Goal: Task Accomplishment & Management: Use online tool/utility

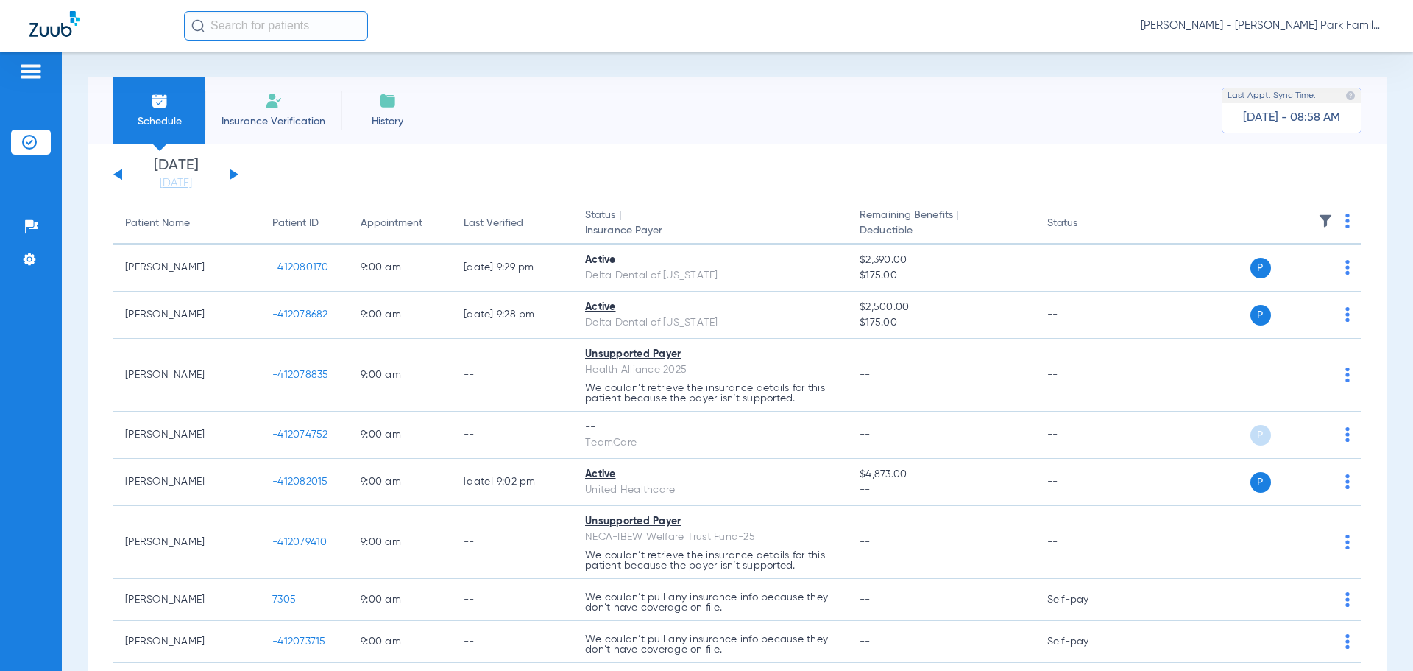
click at [290, 114] on span "Insurance Verification" at bounding box center [273, 121] width 114 height 15
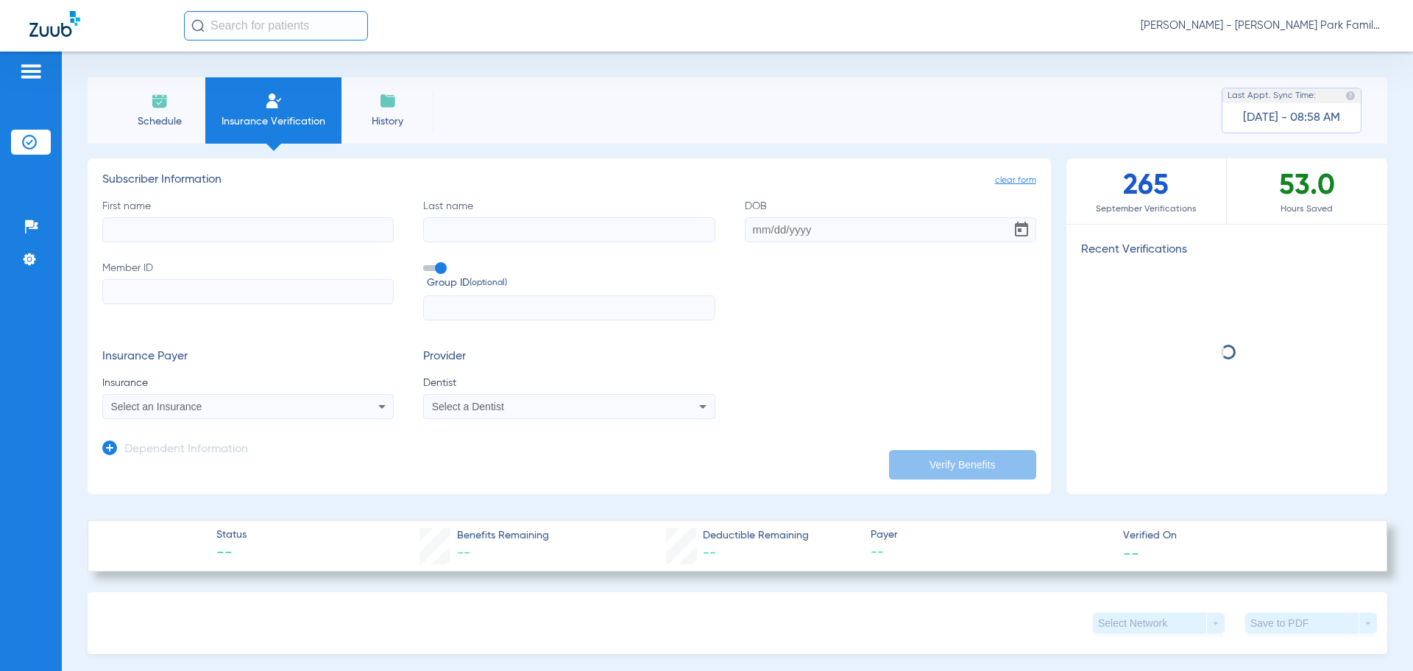
click at [249, 238] on input "First name" at bounding box center [247, 229] width 291 height 25
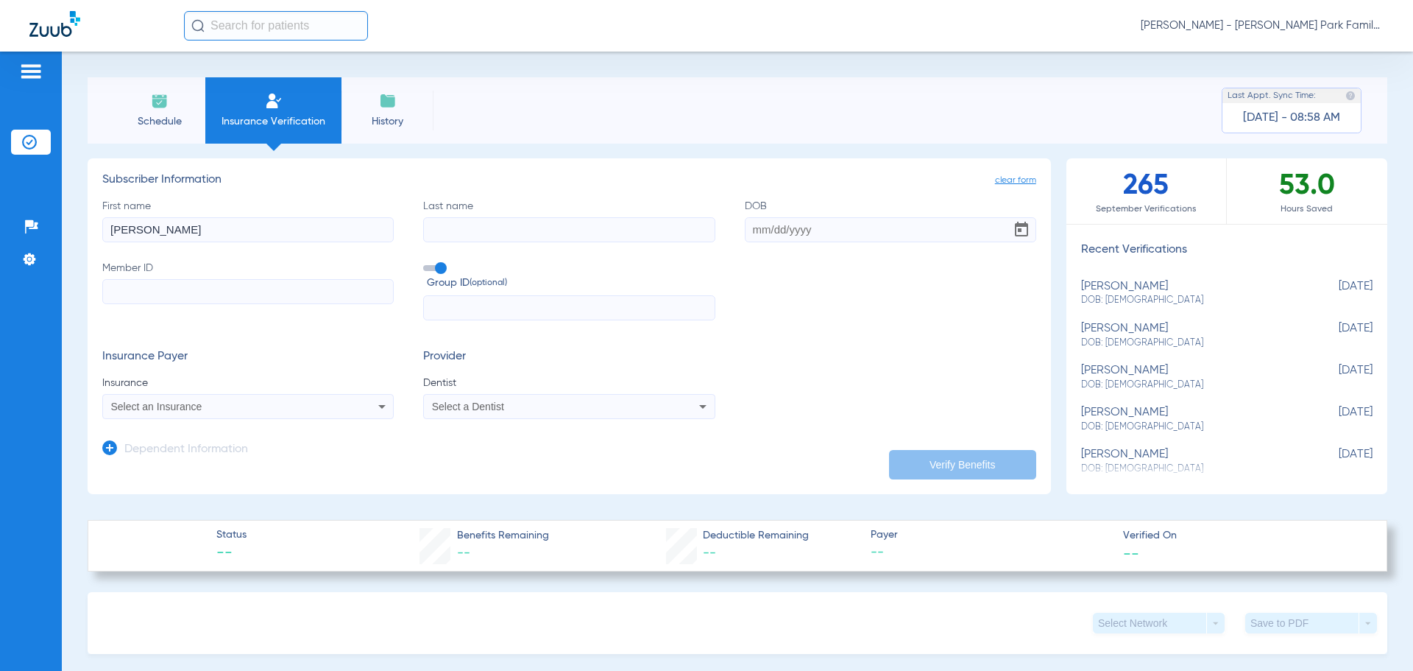
type input "[PERSON_NAME]"
type input "Grey"
type input "[DATE]"
click at [236, 281] on input "Member ID" at bounding box center [247, 291] width 291 height 25
type input "809330481"
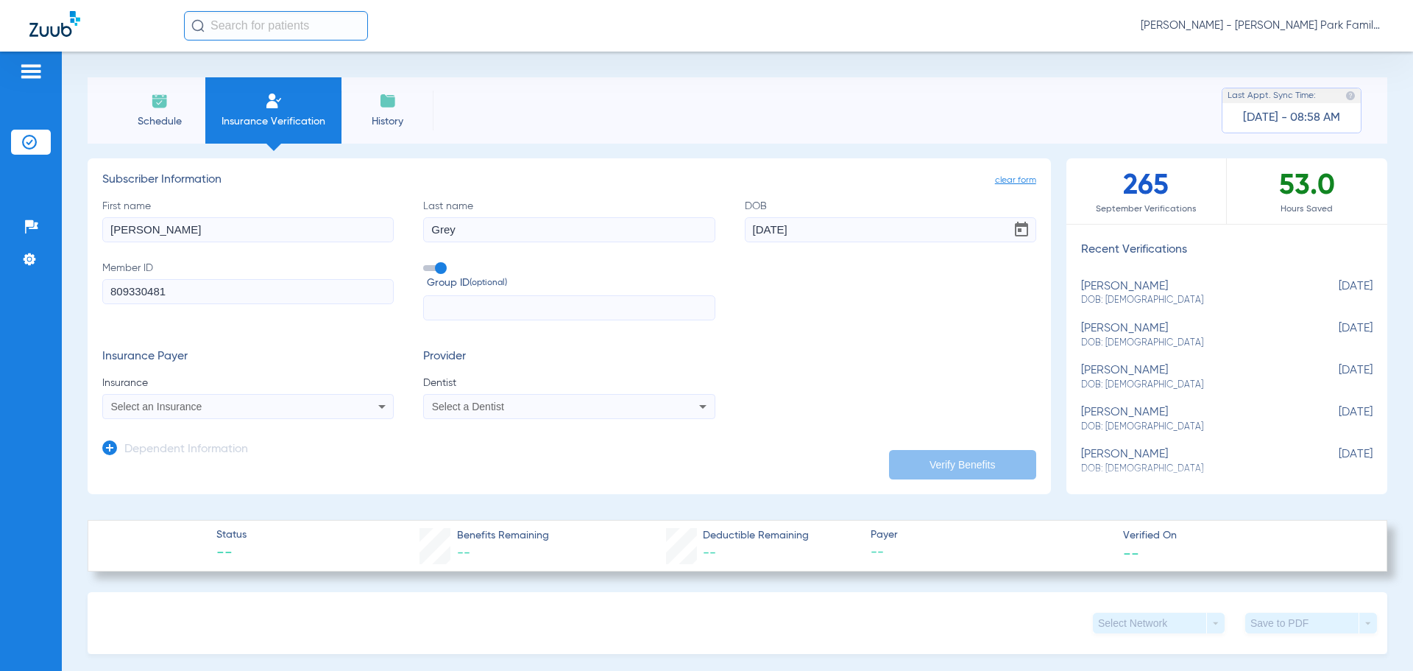
click at [485, 302] on input "text" at bounding box center [568, 307] width 291 height 25
type input "285494"
click at [350, 406] on div "Select an Insurance" at bounding box center [248, 406] width 290 height 18
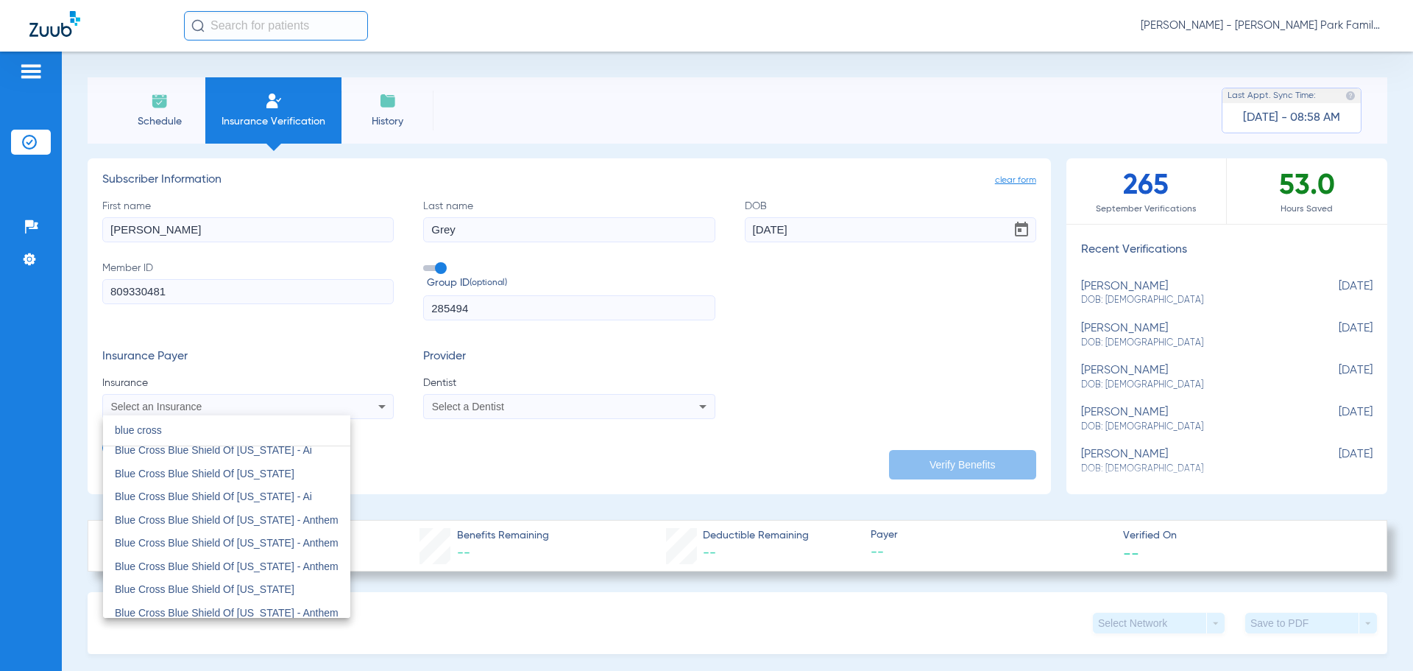
scroll to position [221, 0]
type input "blue cross"
click at [244, 517] on span "Blue Cross Blue Shield Of [US_STATE]" at bounding box center [205, 515] width 180 height 12
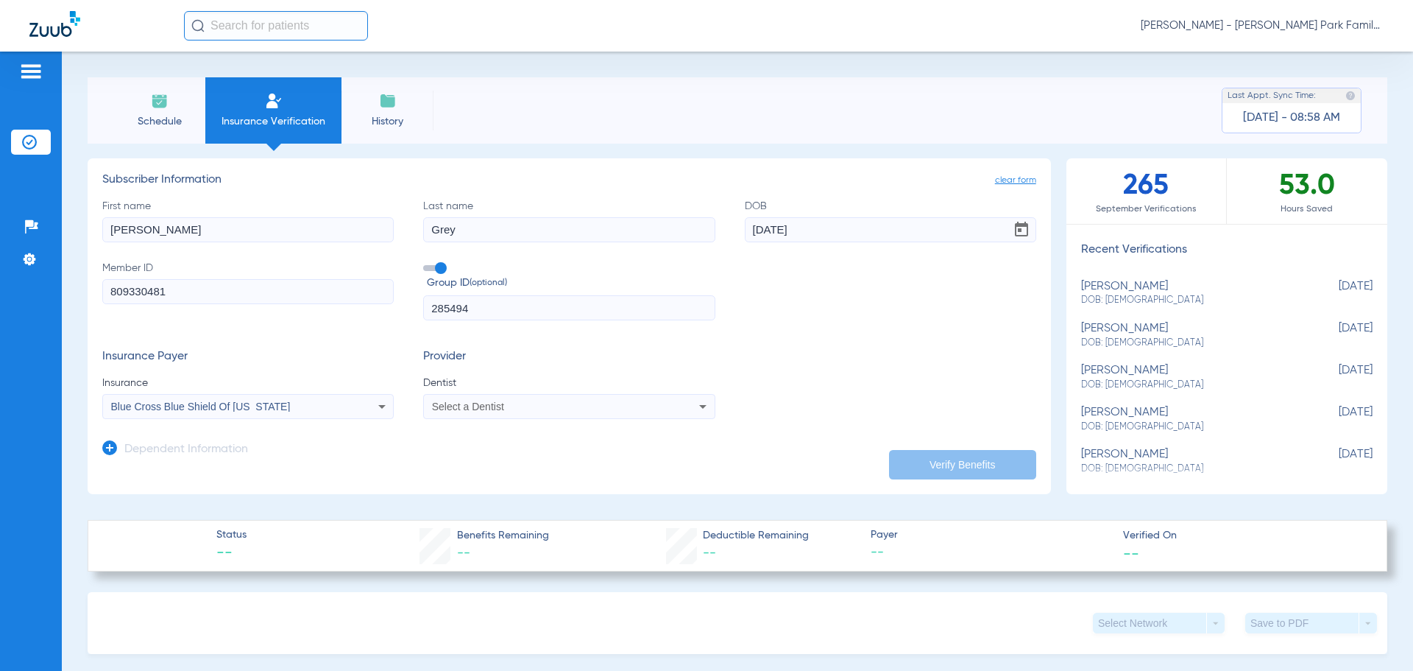
click at [509, 450] on app-dependent-form "Dependent Information" at bounding box center [569, 443] width 934 height 49
click at [540, 409] on div "Select a Dentist" at bounding box center [542, 406] width 220 height 10
type input "[PERSON_NAME]"
click at [527, 455] on span "[PERSON_NAME] 1306285838" at bounding box center [506, 458] width 144 height 10
click at [958, 459] on button "Verify Benefits" at bounding box center [962, 464] width 147 height 29
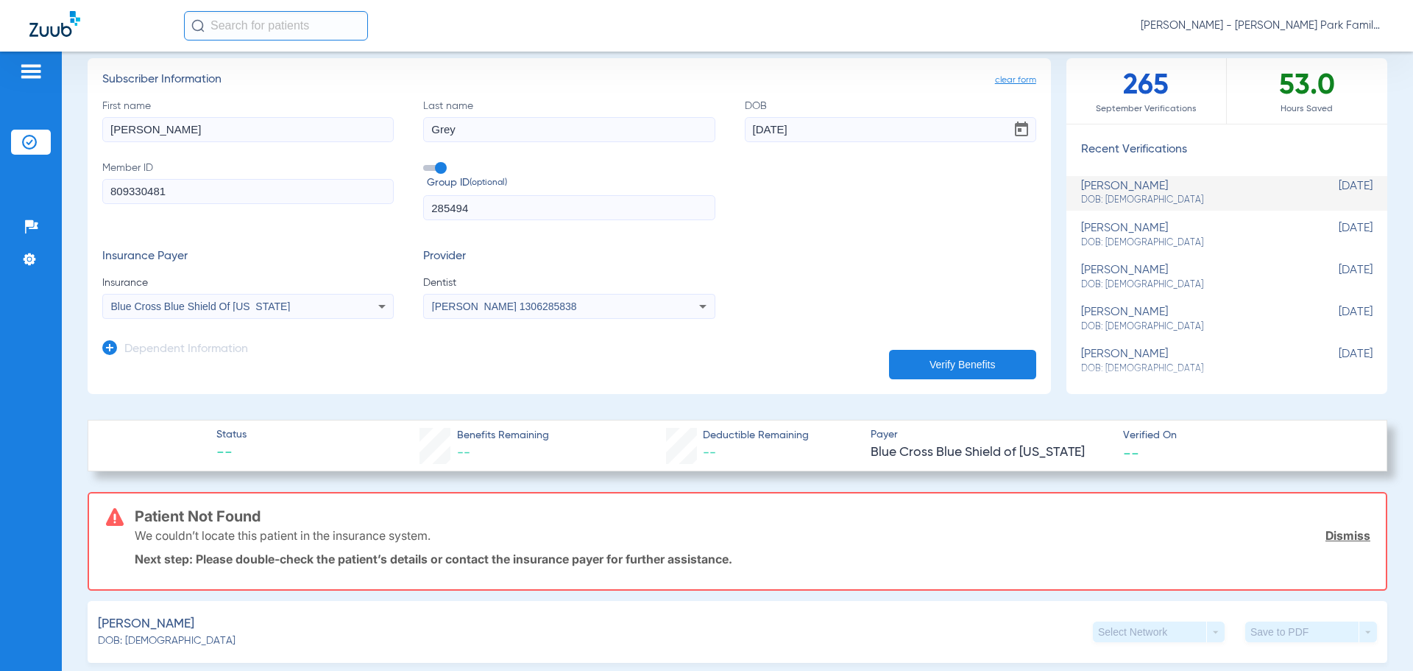
scroll to position [0, 0]
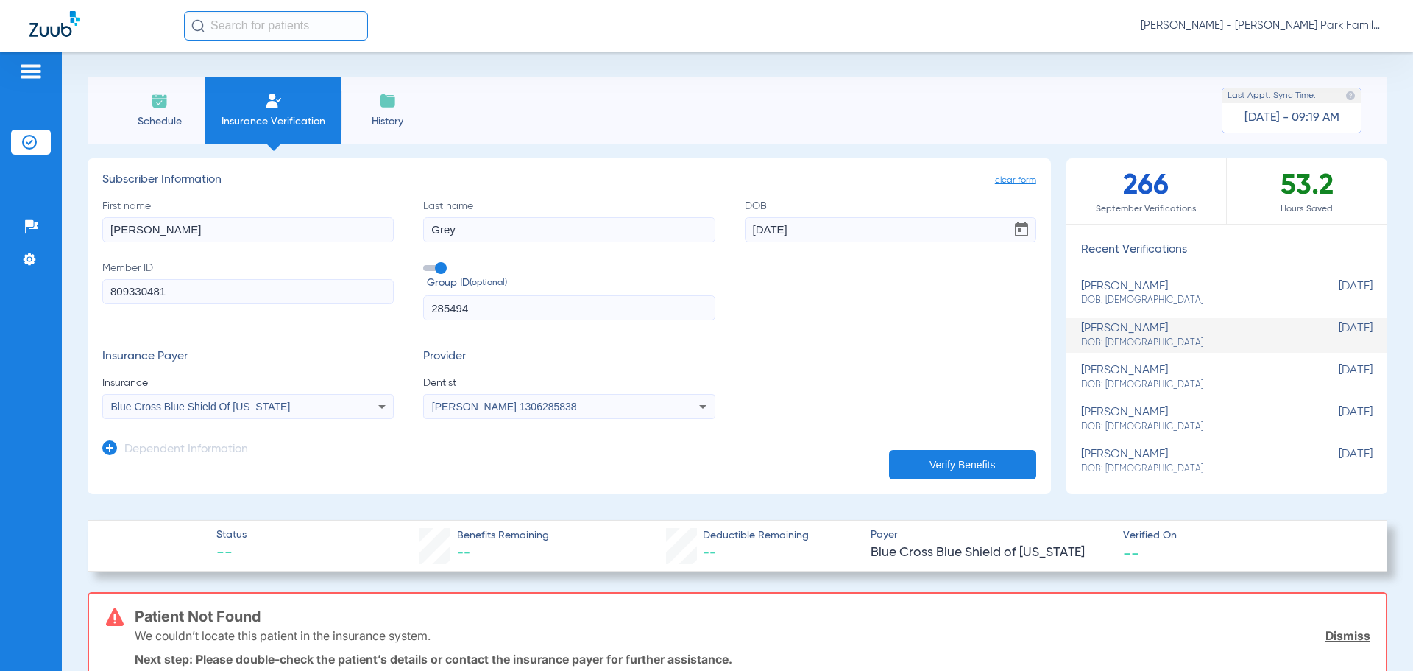
click at [471, 99] on div "Schedule Insurance Verification History Last Appt. Sync Time: [DATE] - 09:19 AM" at bounding box center [738, 110] width 1300 height 66
click at [158, 121] on span "Schedule" at bounding box center [159, 121] width 70 height 15
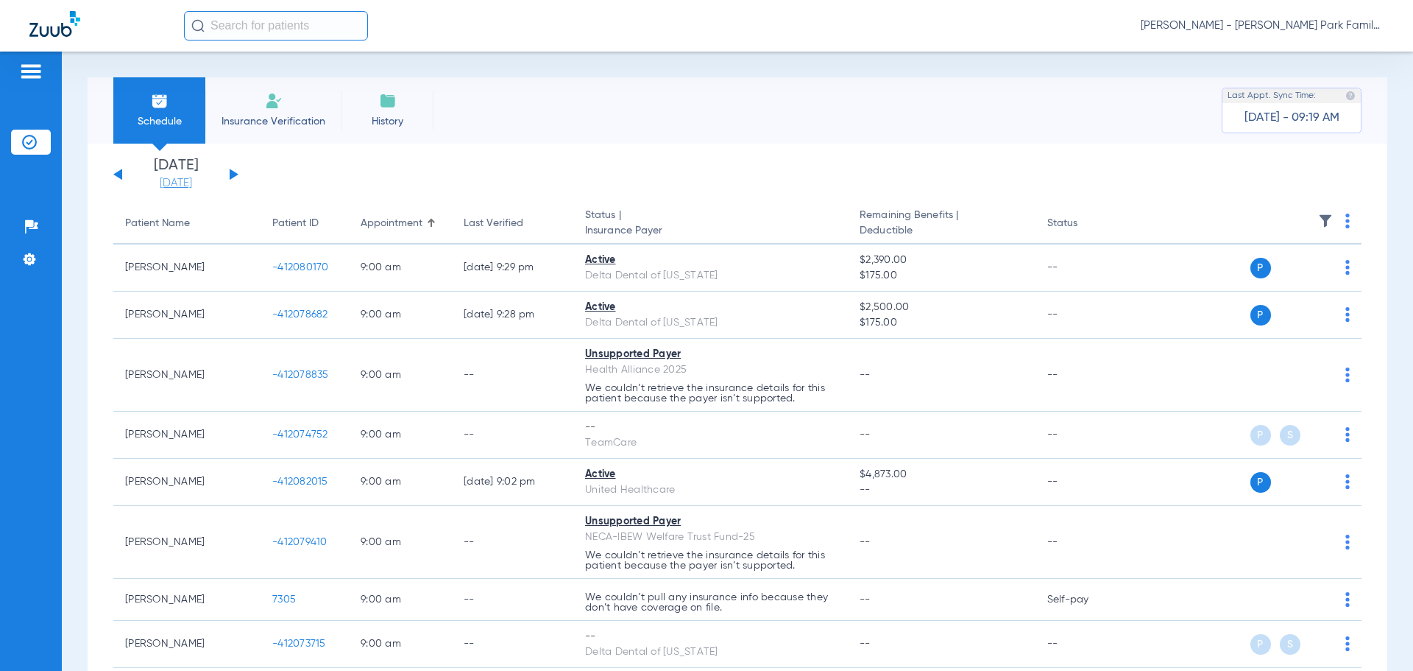
click at [188, 185] on link "[DATE]" at bounding box center [176, 183] width 88 height 15
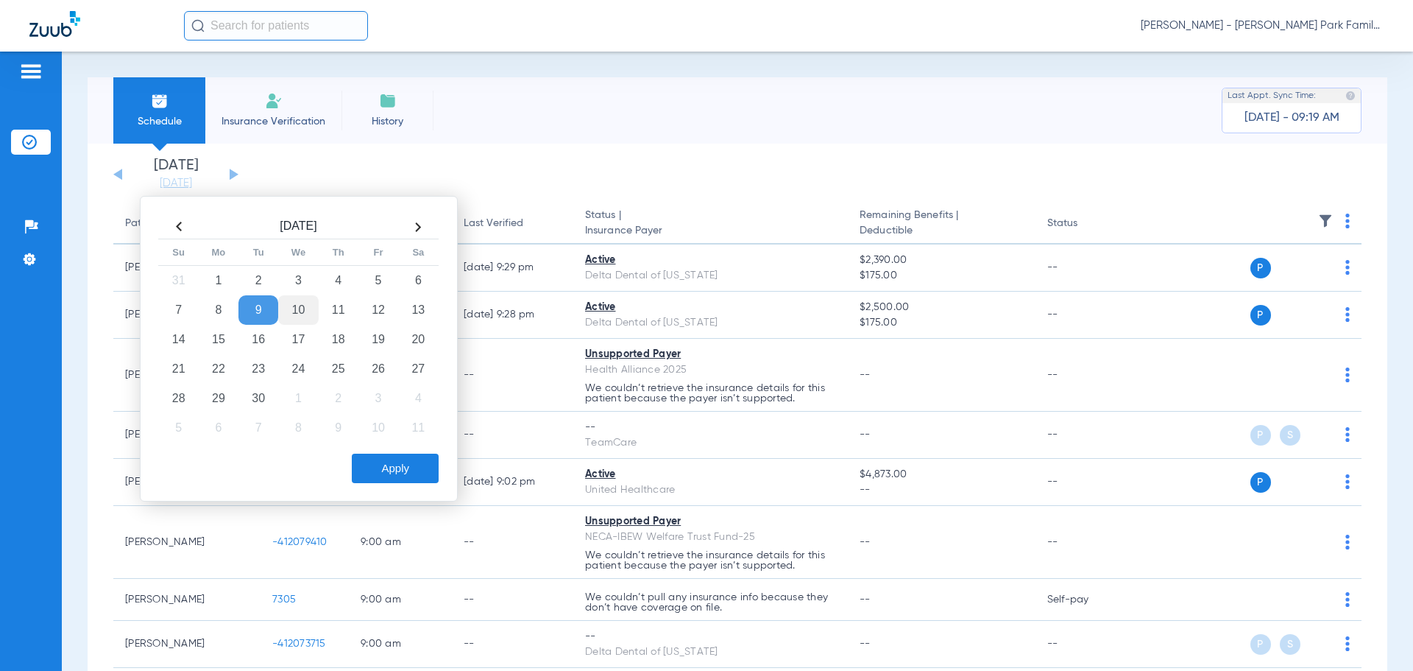
drag, startPoint x: 302, startPoint y: 311, endPoint x: 311, endPoint y: 316, distance: 9.2
click at [302, 311] on td "10" at bounding box center [298, 309] width 40 height 29
click at [401, 467] on button "Apply" at bounding box center [395, 467] width 87 height 29
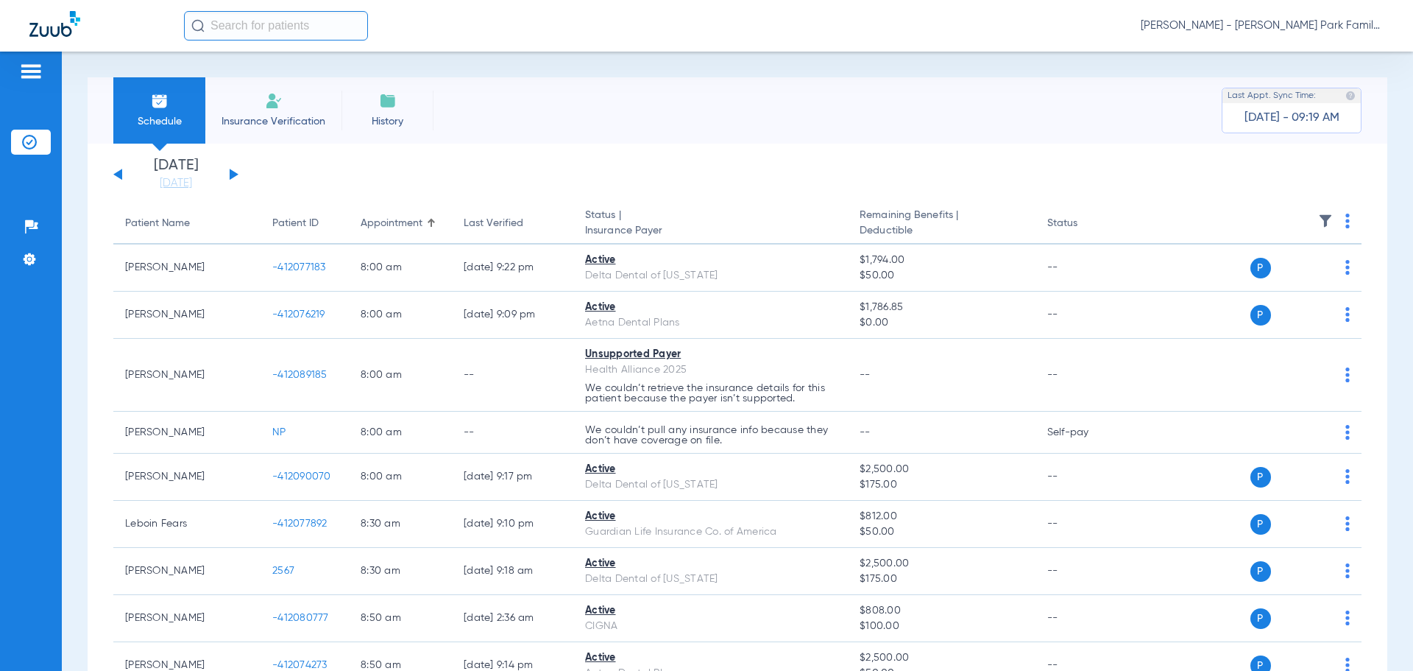
click at [232, 172] on button at bounding box center [234, 174] width 9 height 11
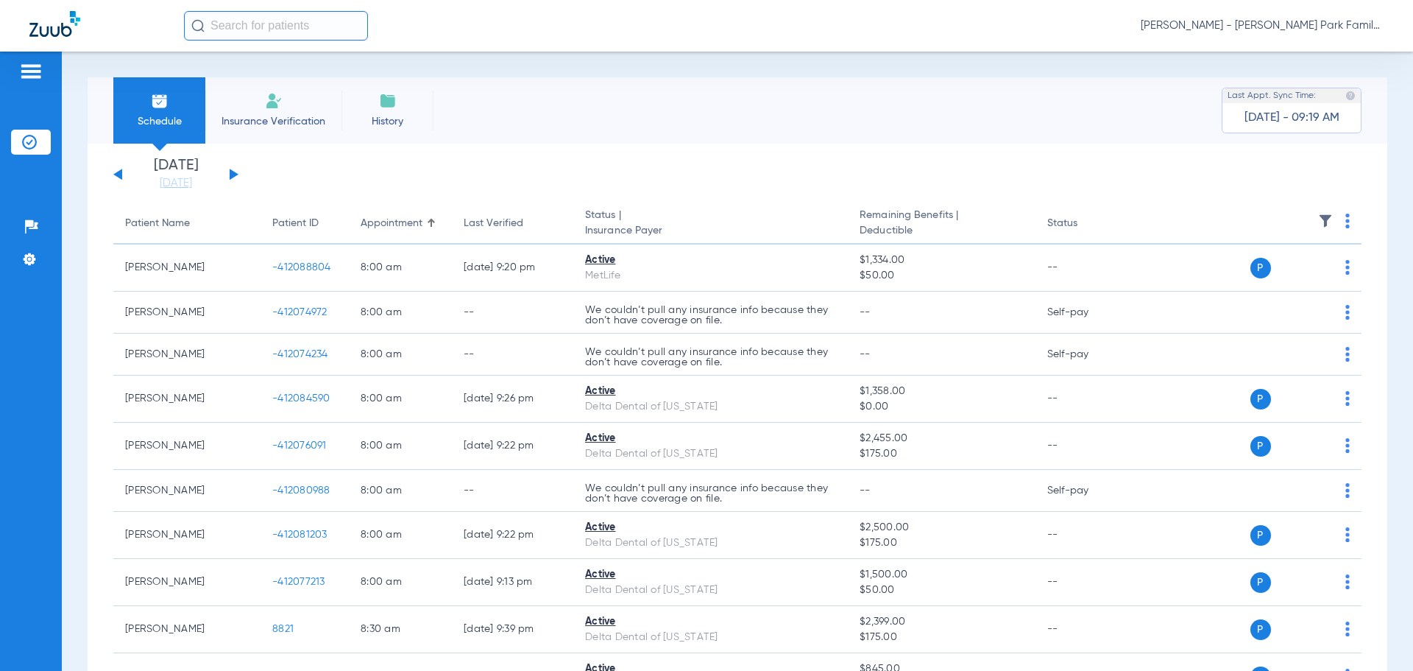
click at [232, 174] on button at bounding box center [234, 174] width 9 height 11
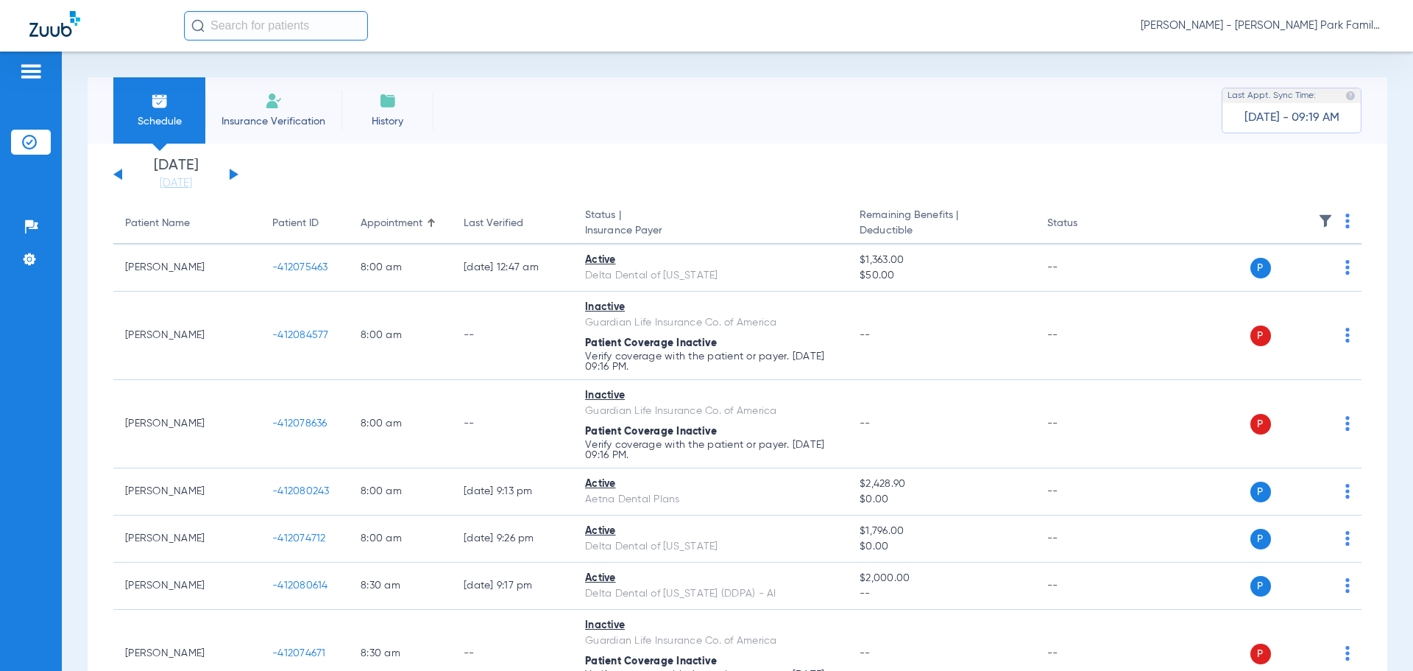
click at [234, 176] on button at bounding box center [234, 174] width 9 height 11
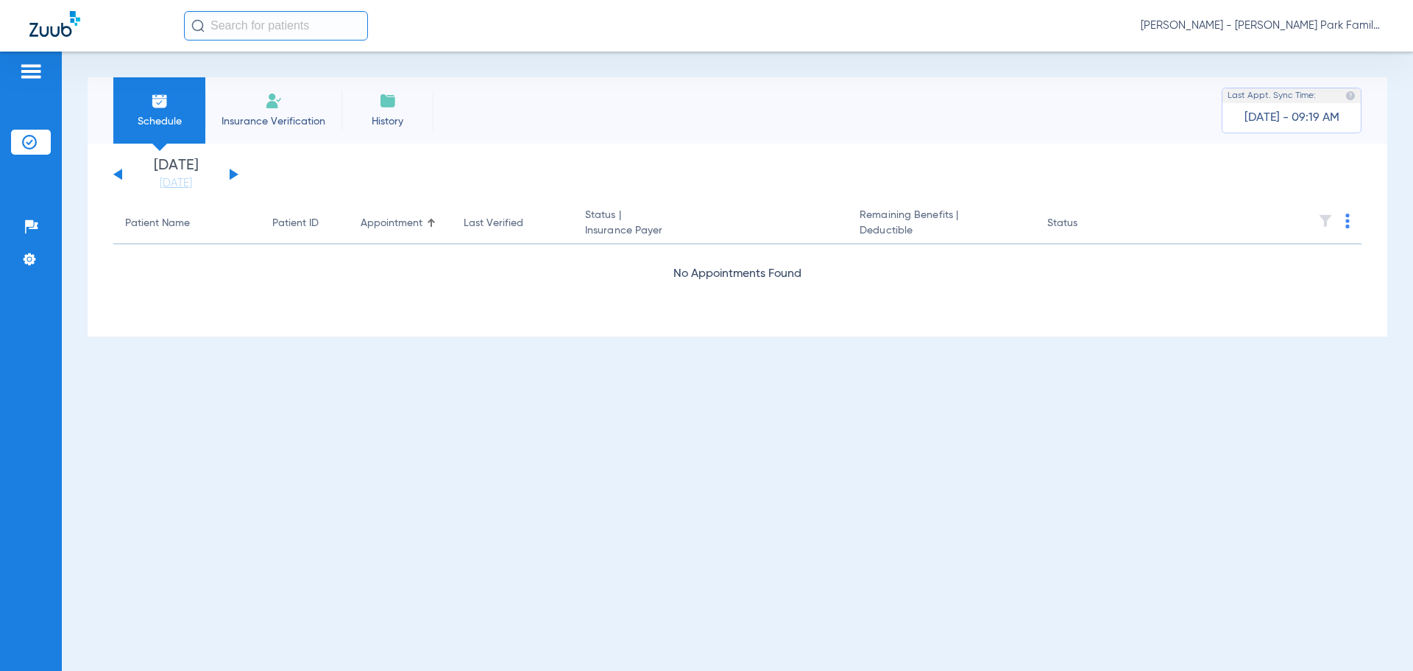
click at [234, 176] on button at bounding box center [234, 174] width 9 height 11
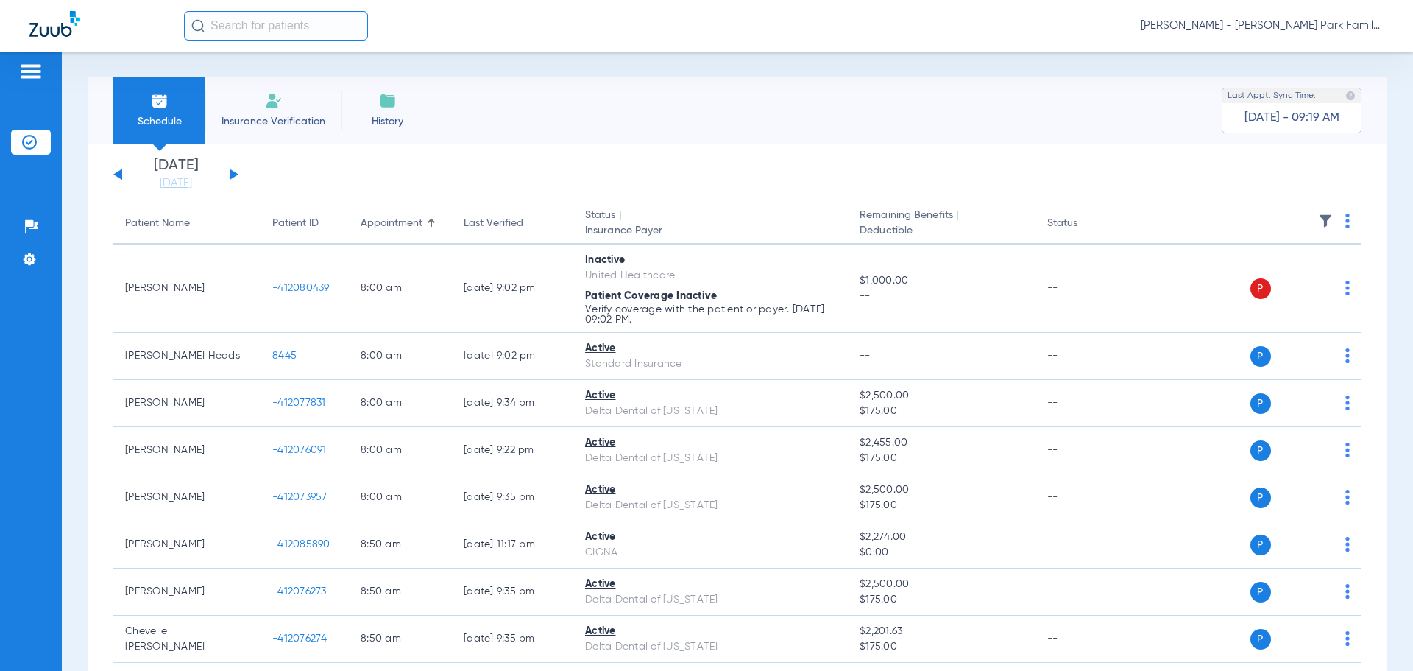
click at [285, 126] on span "Insurance Verification" at bounding box center [273, 121] width 114 height 15
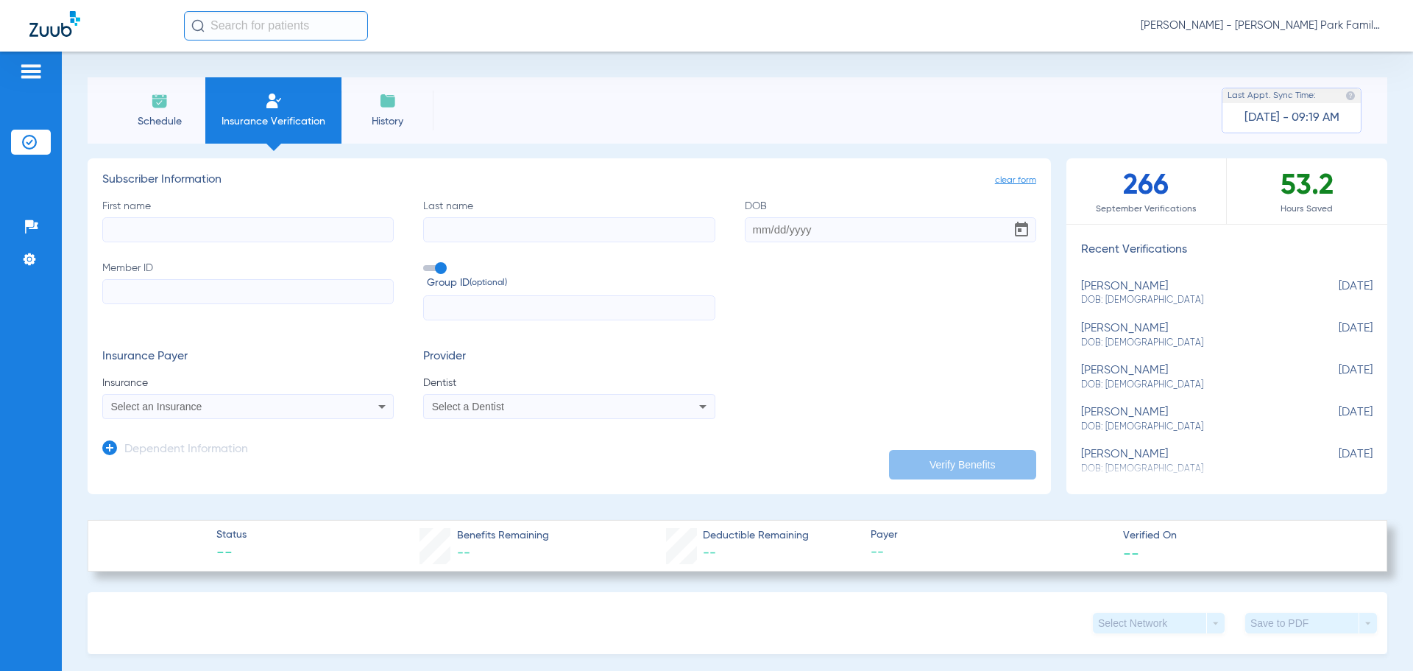
click at [158, 105] on img at bounding box center [160, 101] width 18 height 18
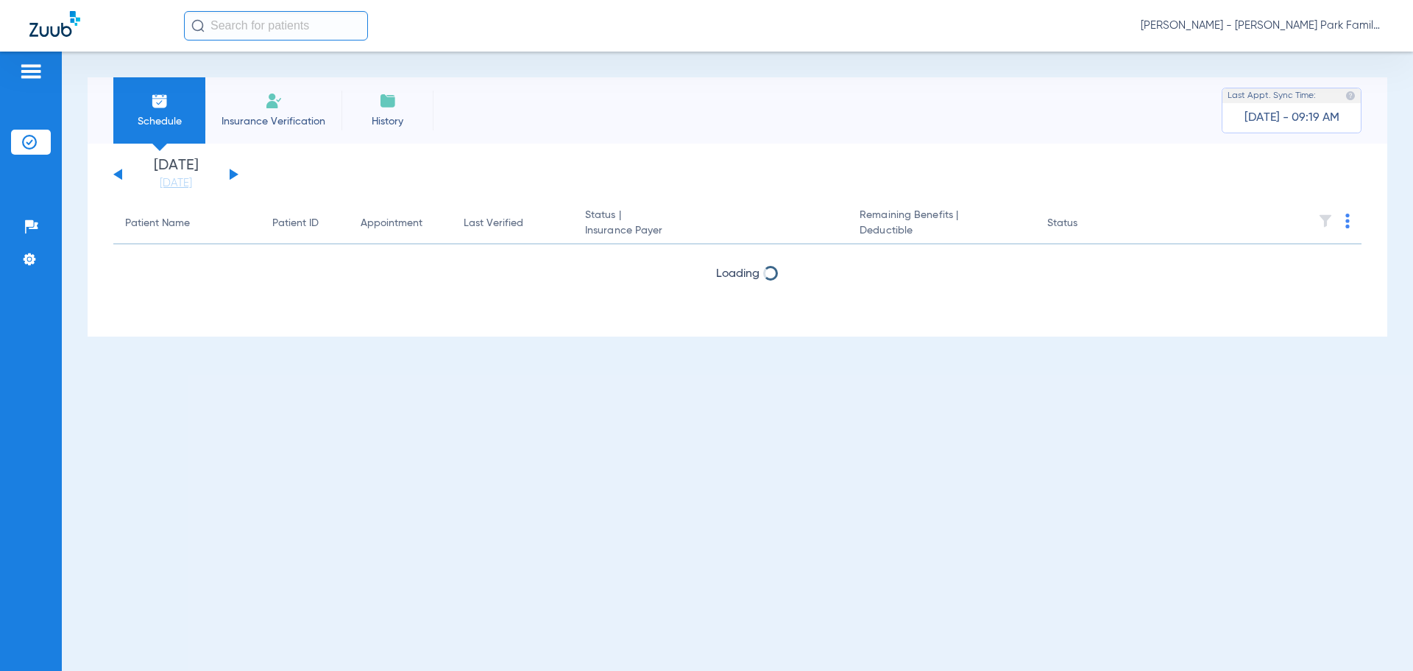
click at [286, 104] on li "Insurance Verification" at bounding box center [273, 110] width 136 height 66
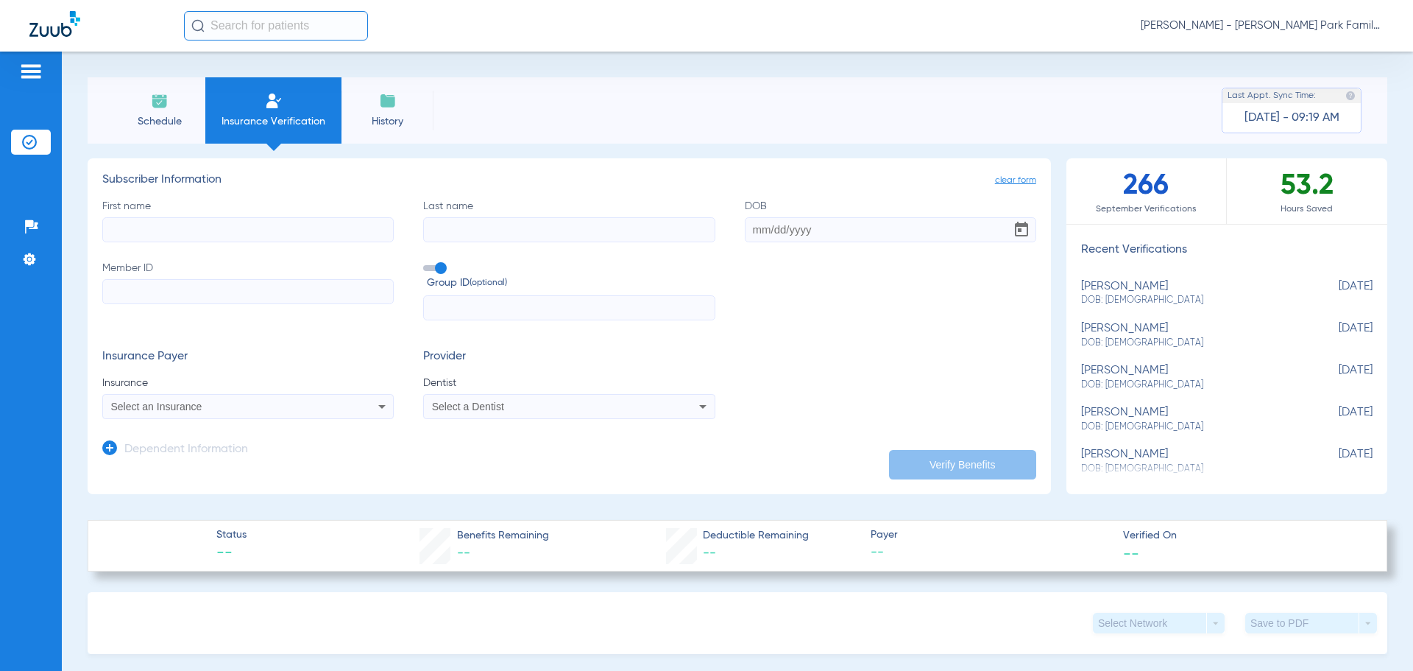
click at [148, 108] on li "Schedule" at bounding box center [159, 110] width 92 height 66
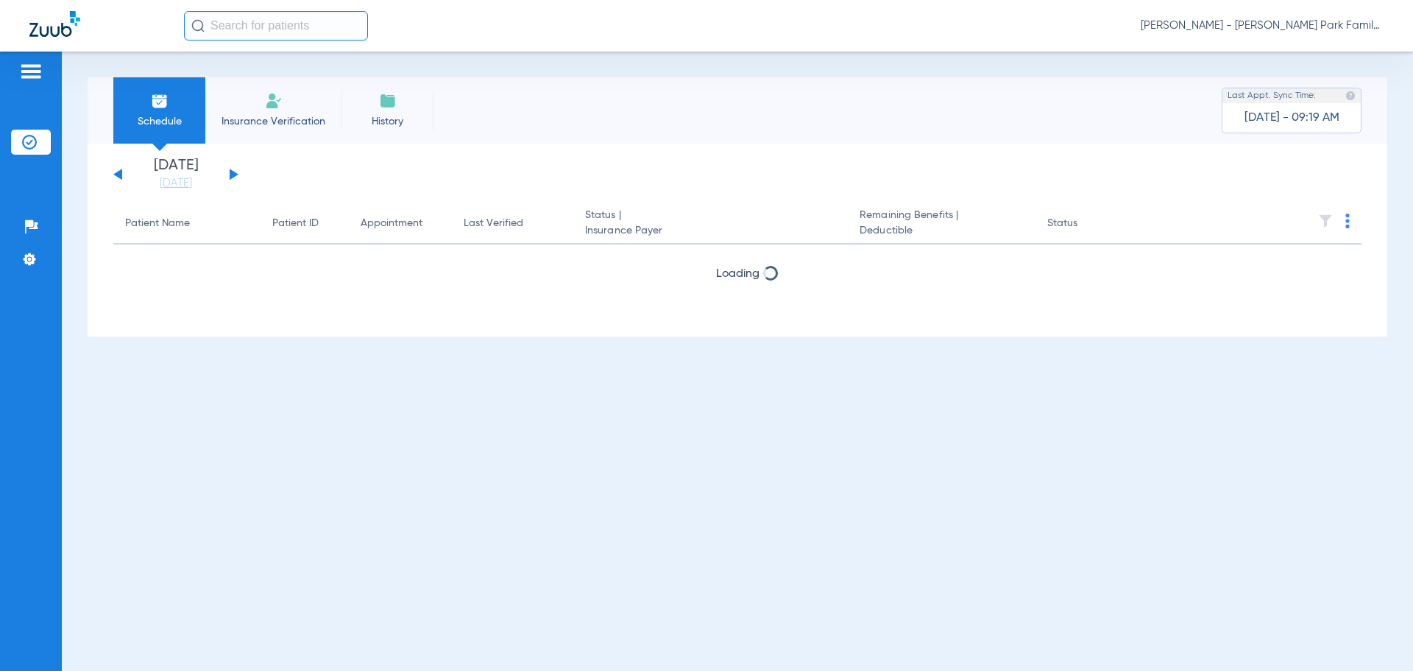
click at [265, 101] on img at bounding box center [274, 101] width 18 height 18
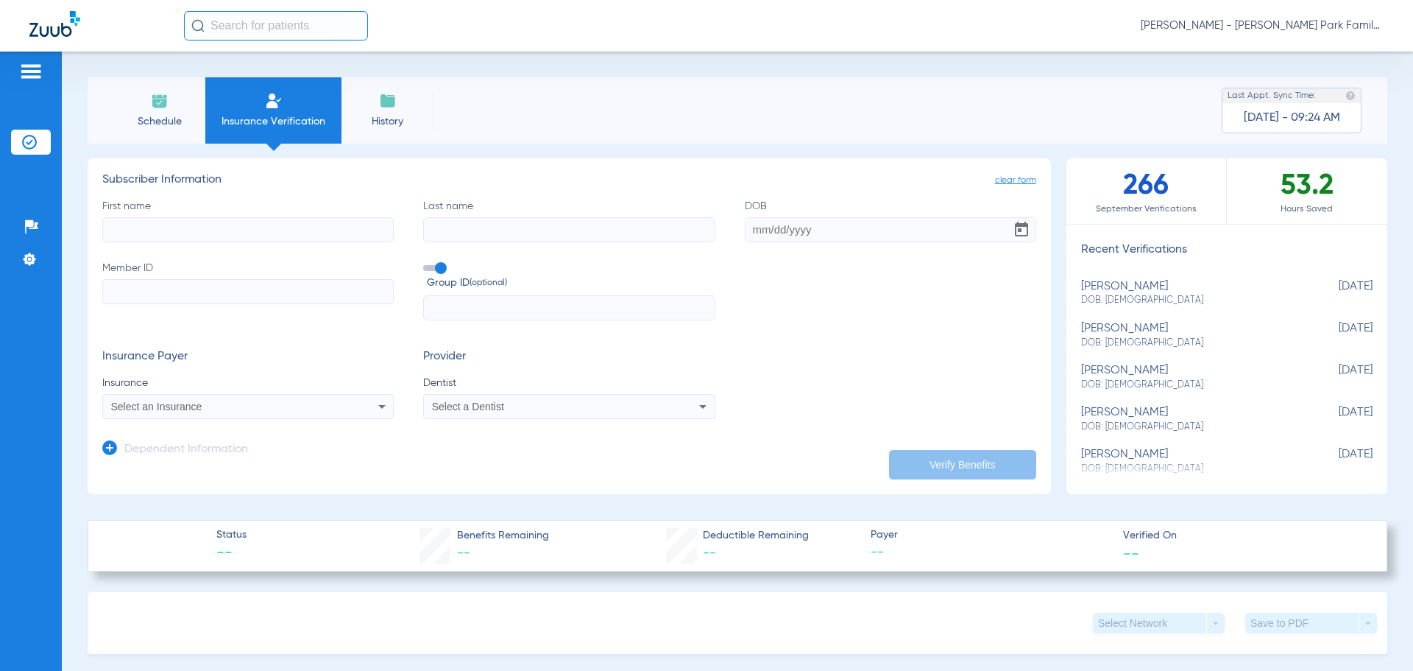
click at [141, 88] on li "Schedule" at bounding box center [159, 110] width 92 height 66
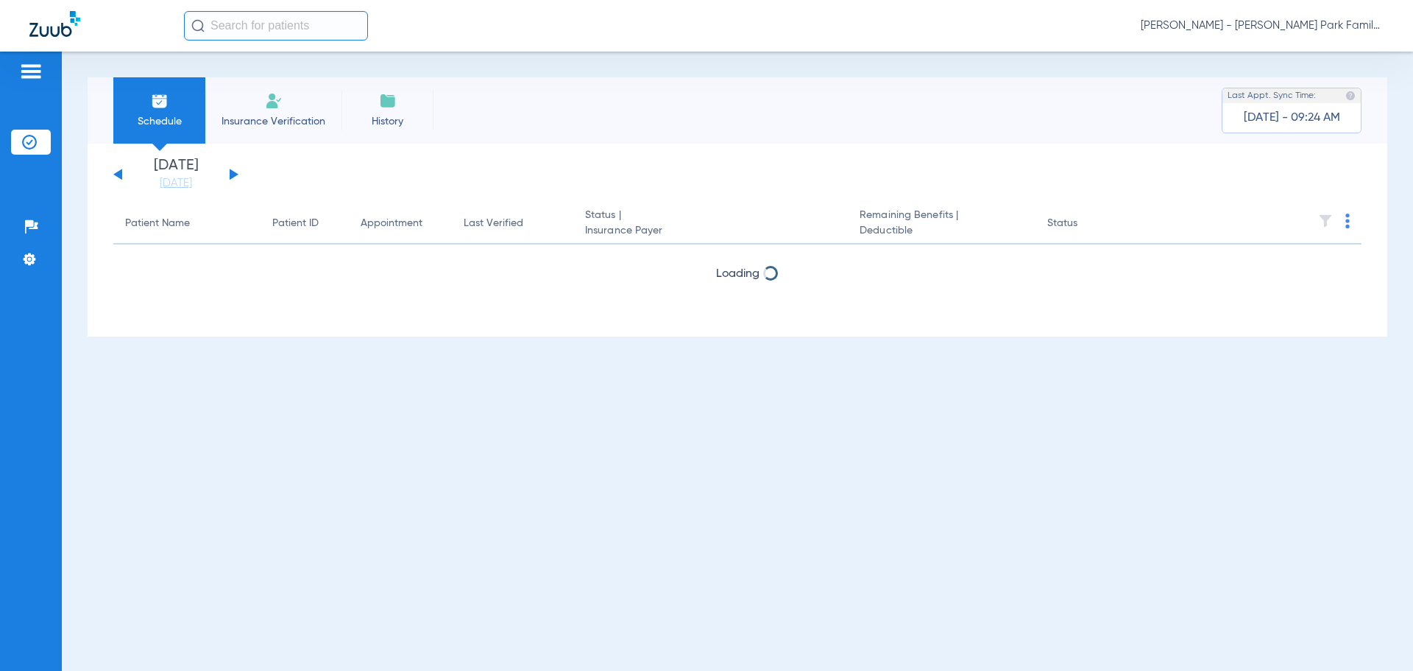
click at [155, 109] on img at bounding box center [160, 101] width 18 height 18
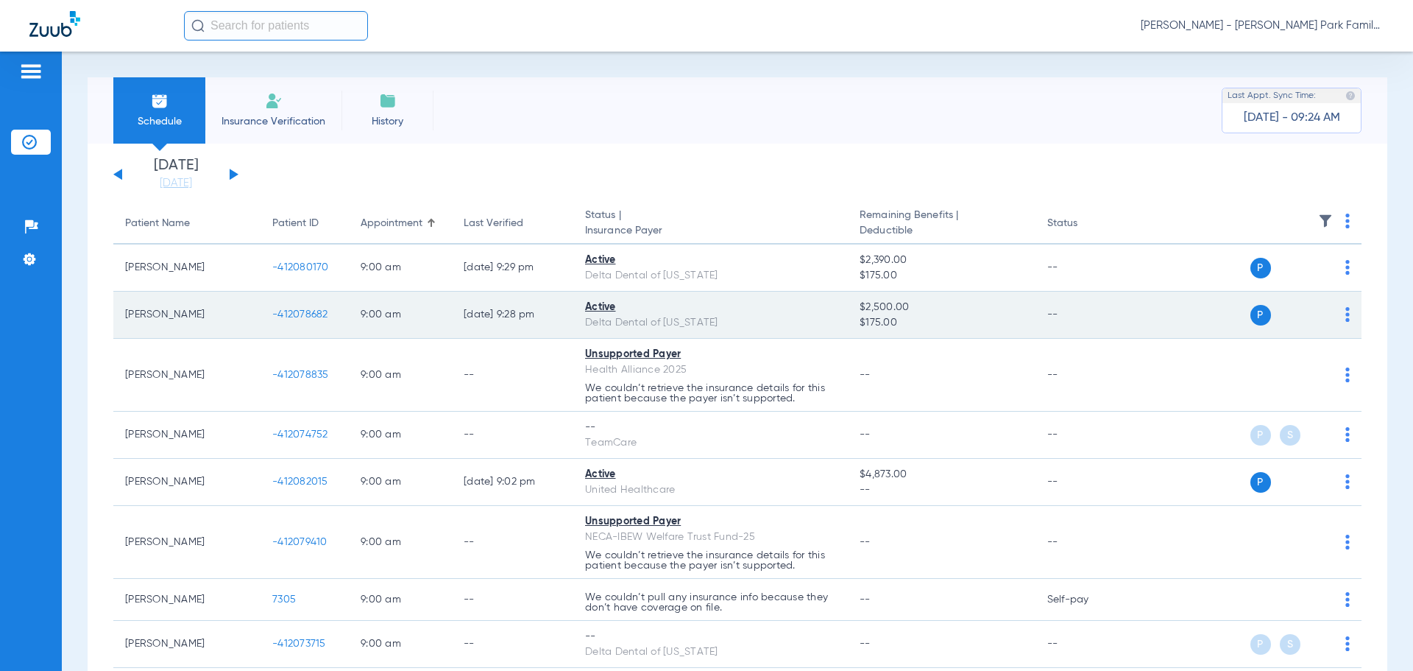
click at [300, 311] on span "-412078682" at bounding box center [300, 314] width 56 height 10
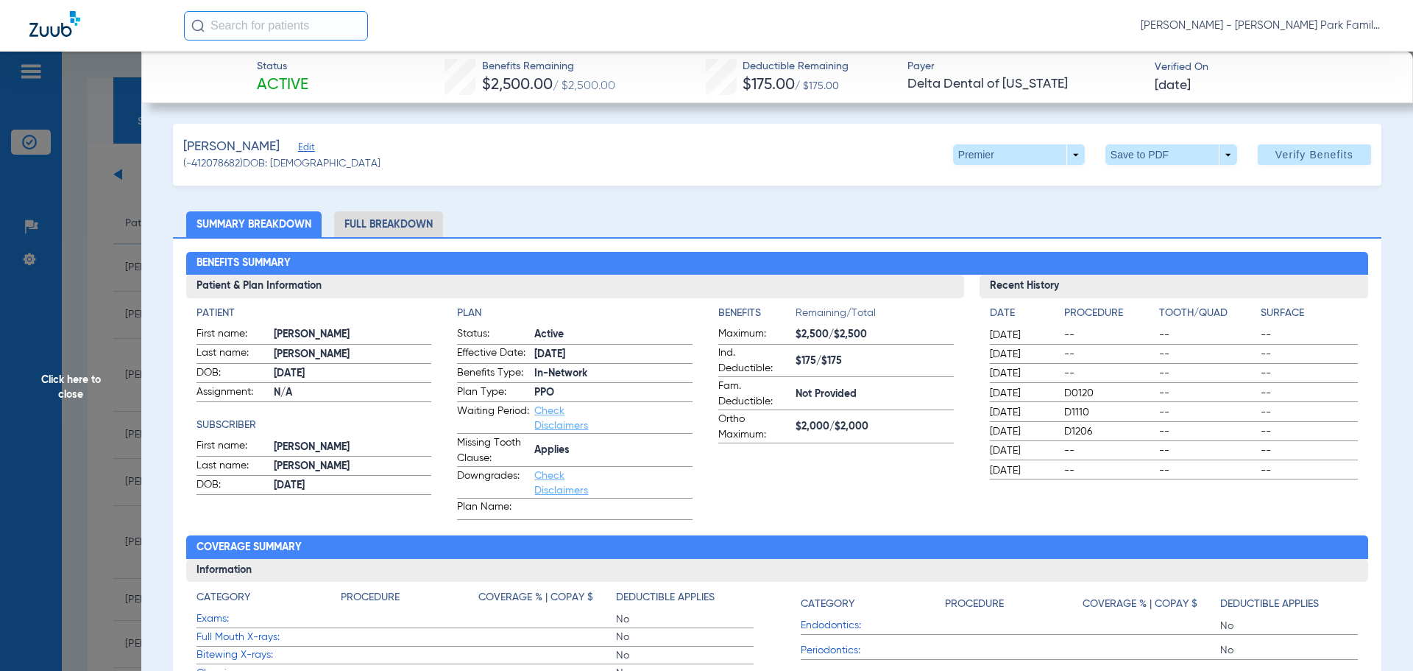
click at [72, 383] on span "Click here to close" at bounding box center [70, 387] width 141 height 671
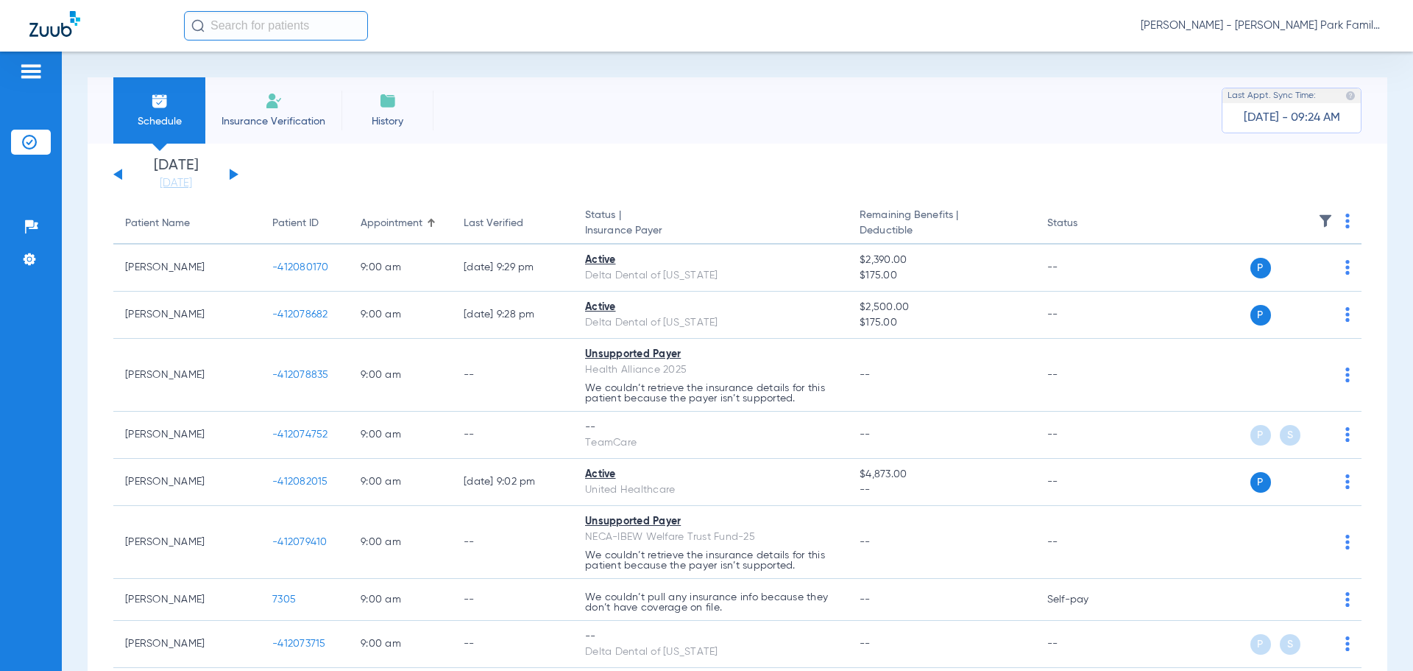
click at [303, 114] on span "Insurance Verification" at bounding box center [273, 121] width 114 height 15
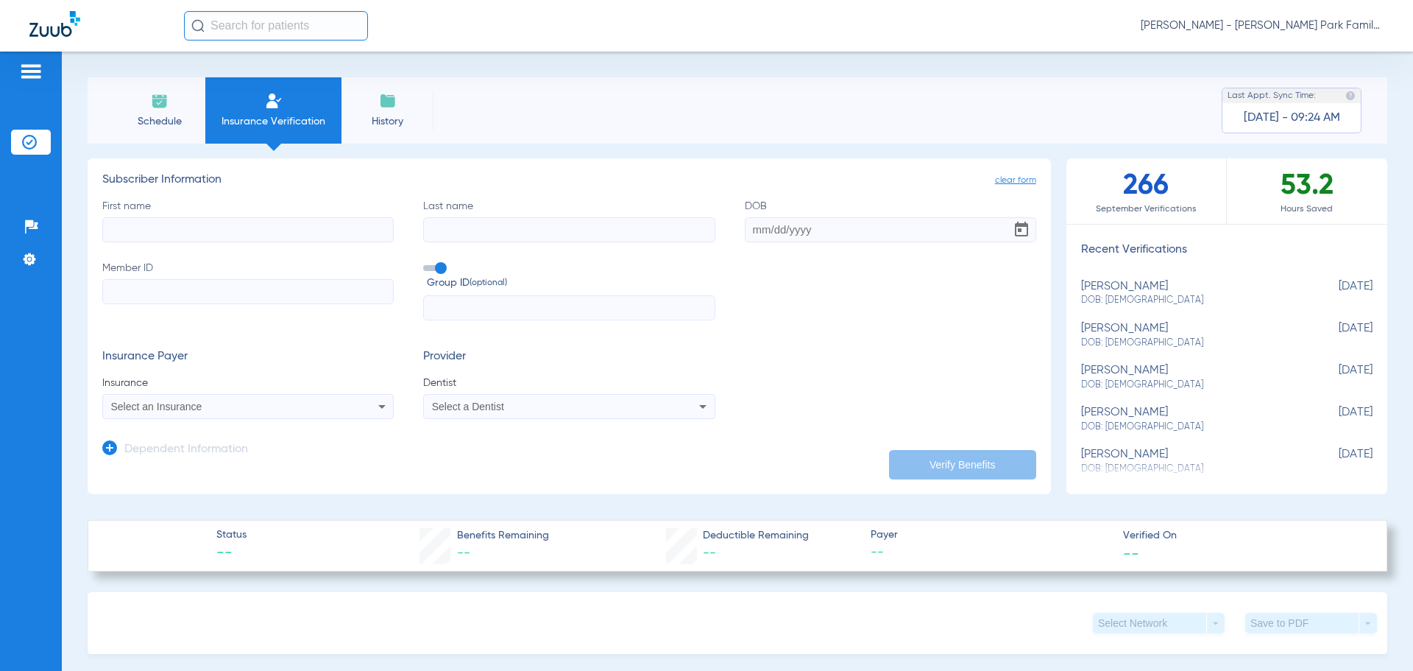
click at [175, 107] on li "Schedule" at bounding box center [159, 110] width 92 height 66
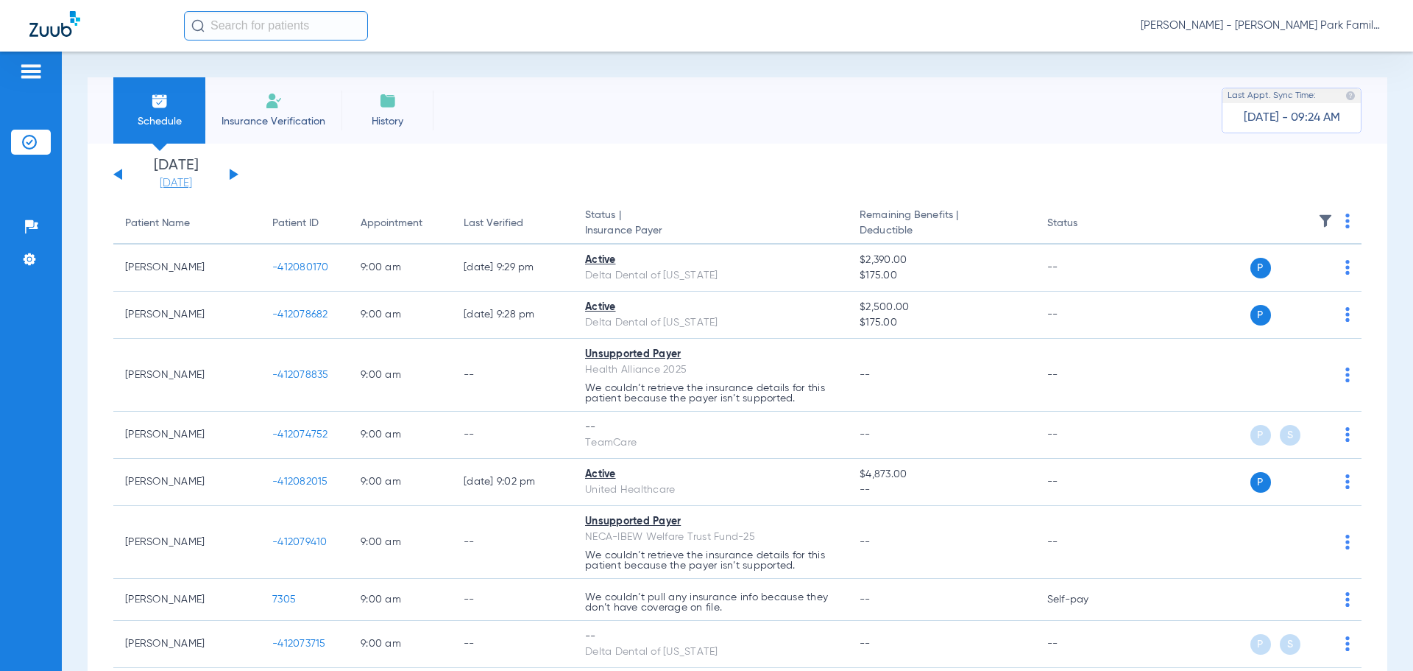
click at [156, 187] on link "[DATE]" at bounding box center [176, 183] width 88 height 15
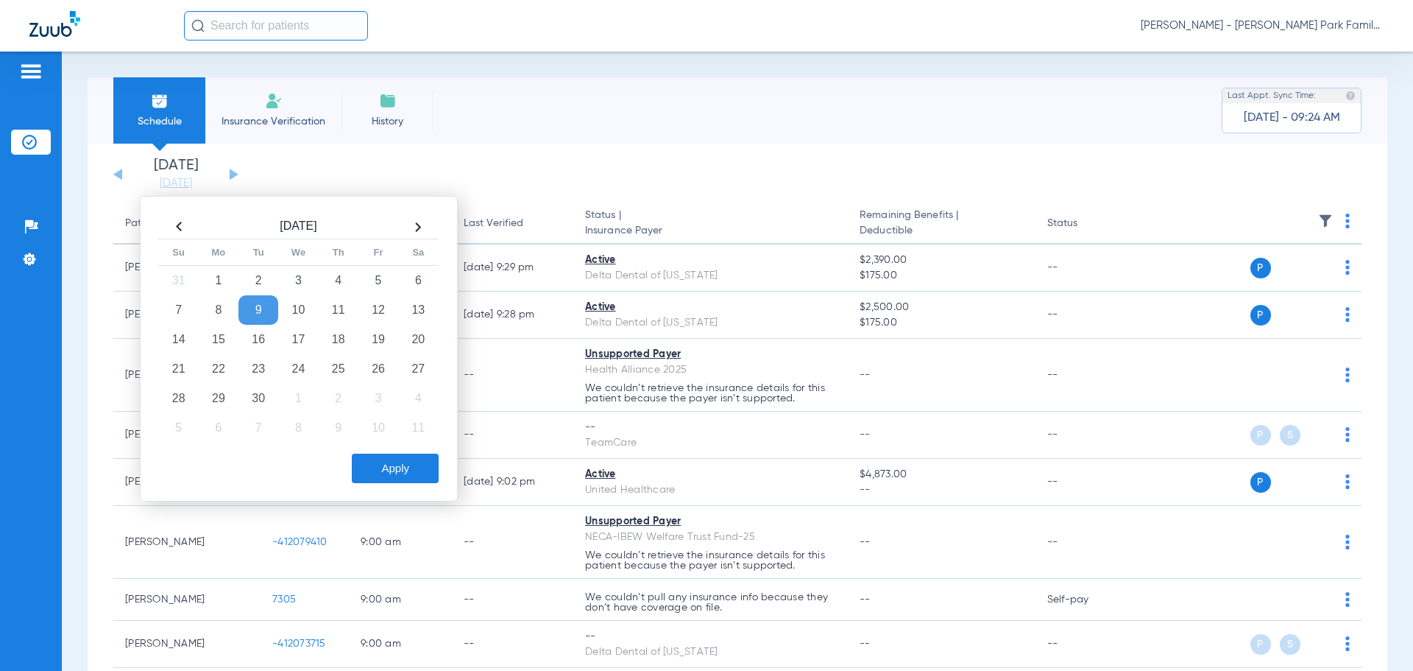
click at [481, 109] on div "Schedule Insurance Verification History Last Appt. Sync Time: [DATE] - 09:24 AM" at bounding box center [738, 110] width 1300 height 66
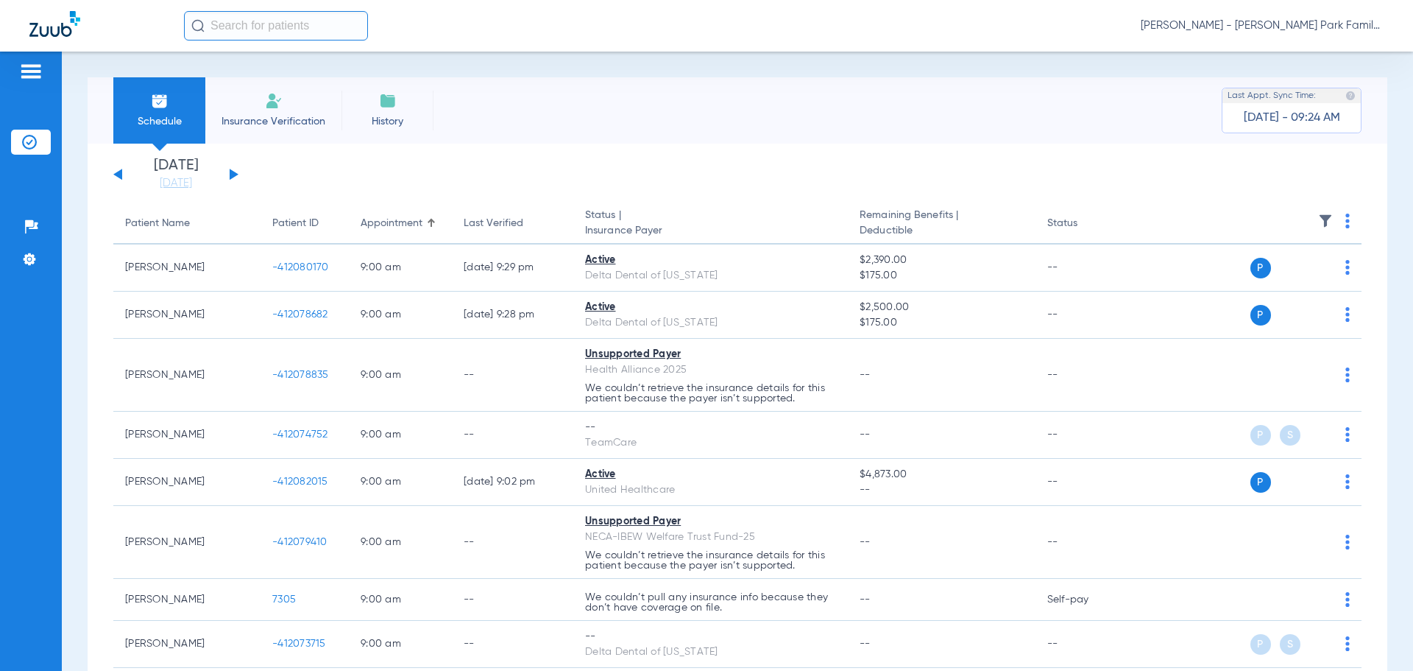
click at [631, 93] on div "Schedule Insurance Verification History Last Appt. Sync Time: [DATE] - 09:24 AM" at bounding box center [738, 110] width 1300 height 66
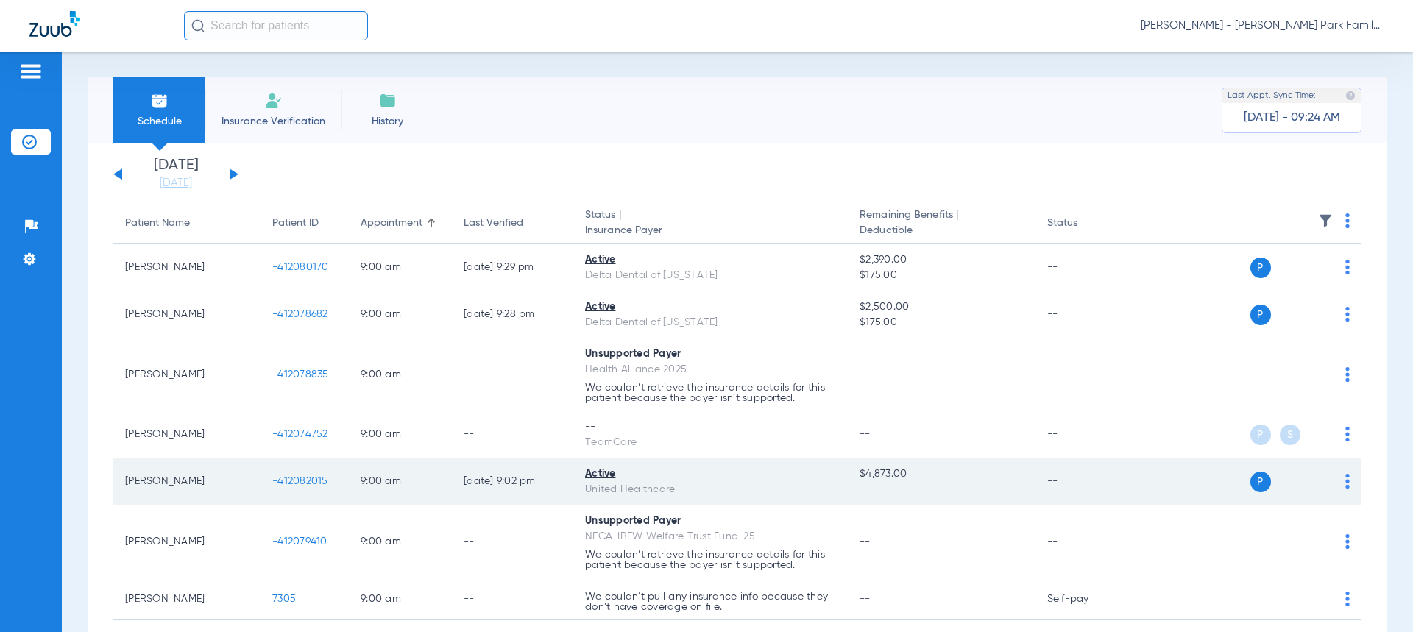
click at [294, 480] on span "-412082015" at bounding box center [300, 481] width 56 height 10
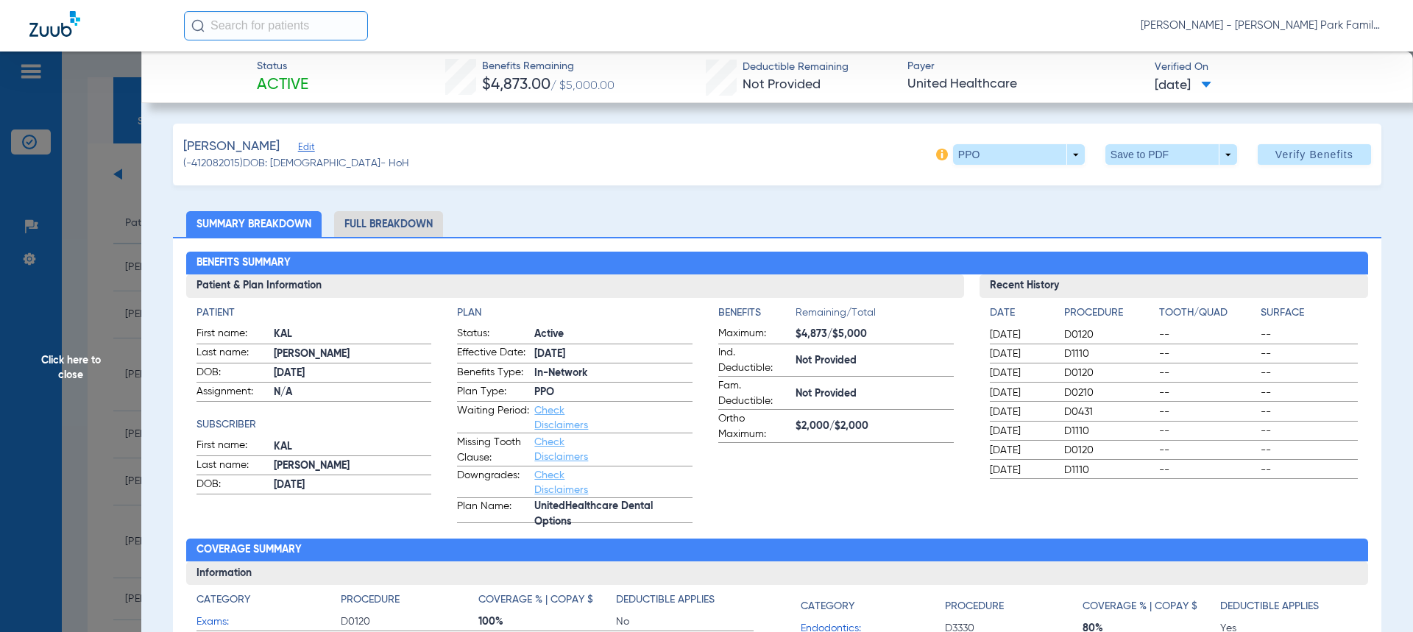
click at [298, 150] on span "Edit" at bounding box center [304, 149] width 13 height 14
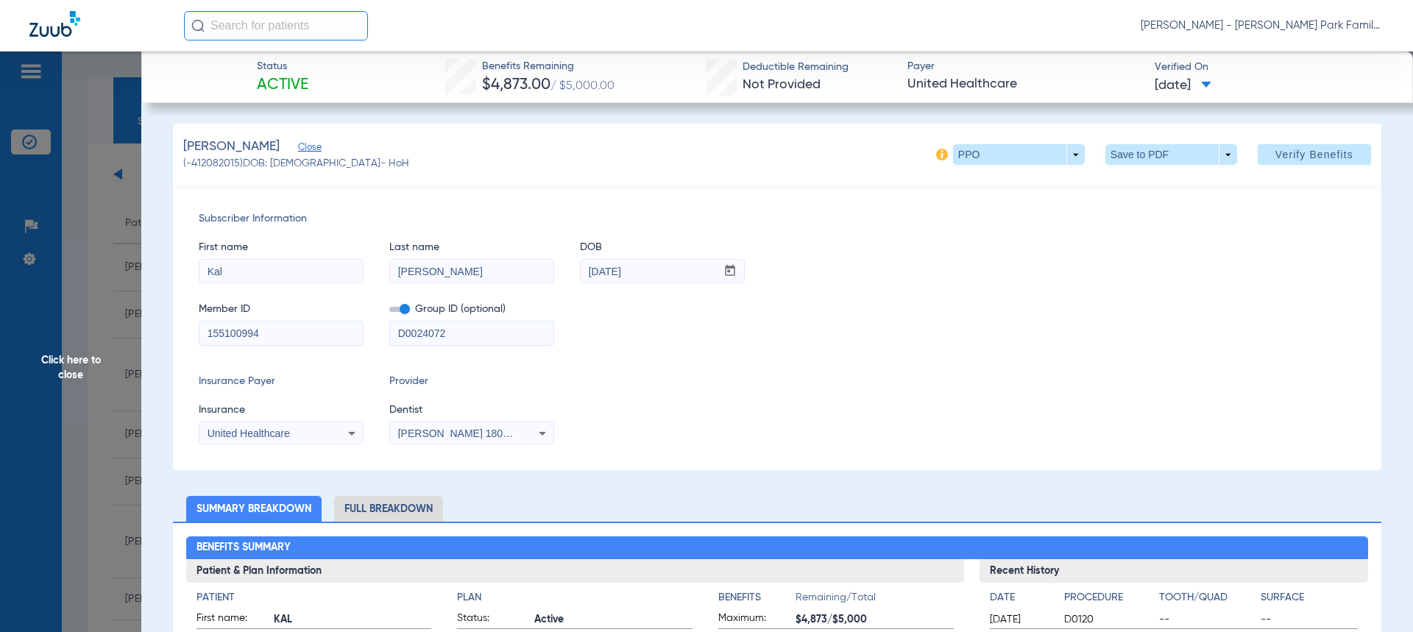
click at [298, 146] on span "Close" at bounding box center [304, 149] width 13 height 14
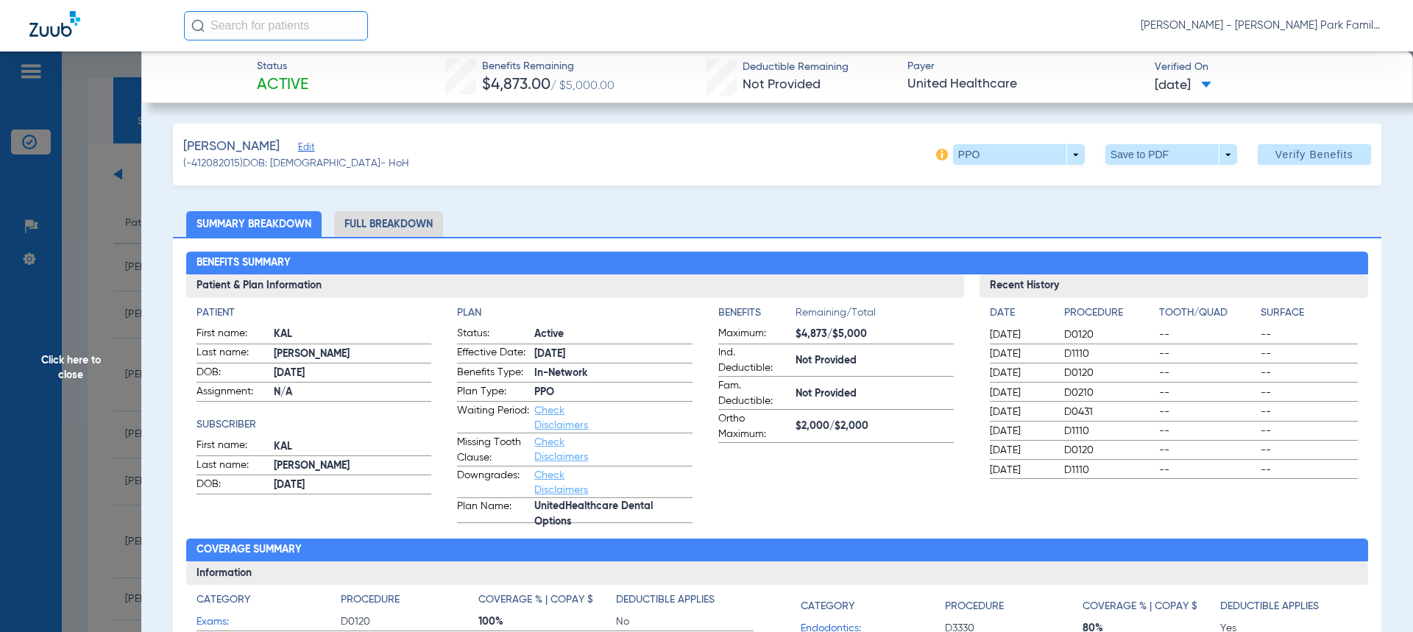
click at [298, 150] on span "Edit" at bounding box center [304, 149] width 13 height 14
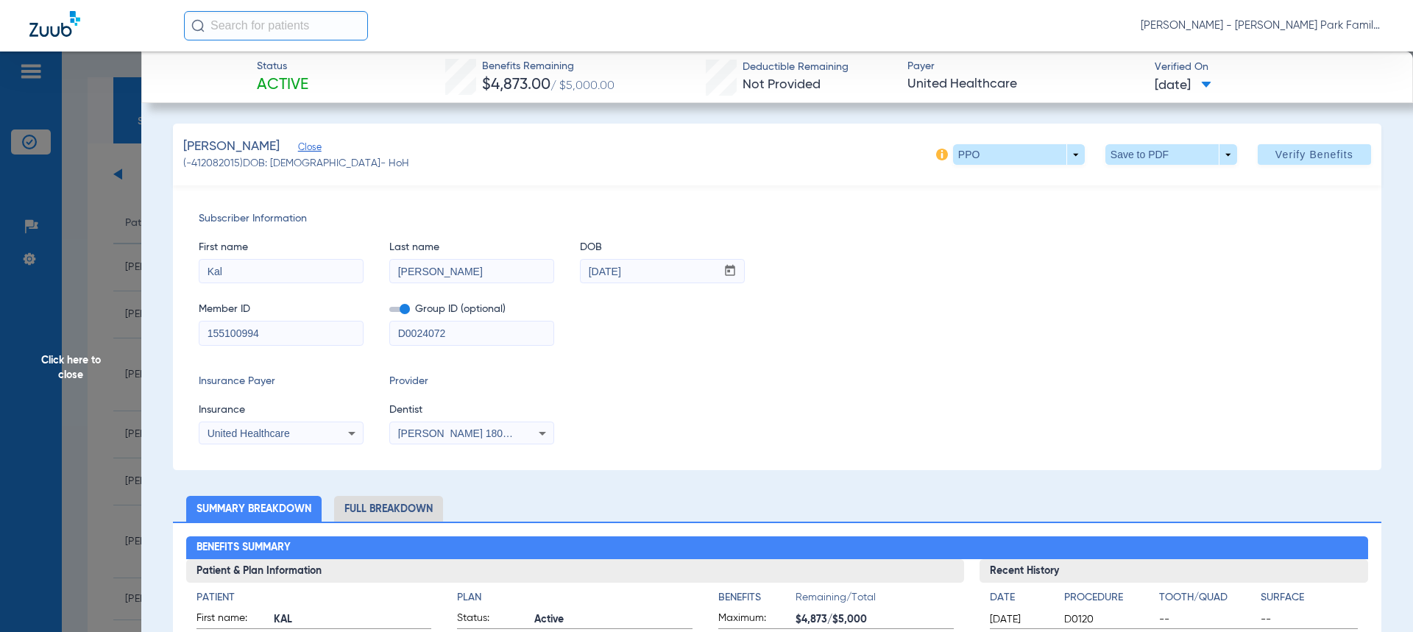
click at [75, 375] on span "Click here to close" at bounding box center [70, 368] width 141 height 632
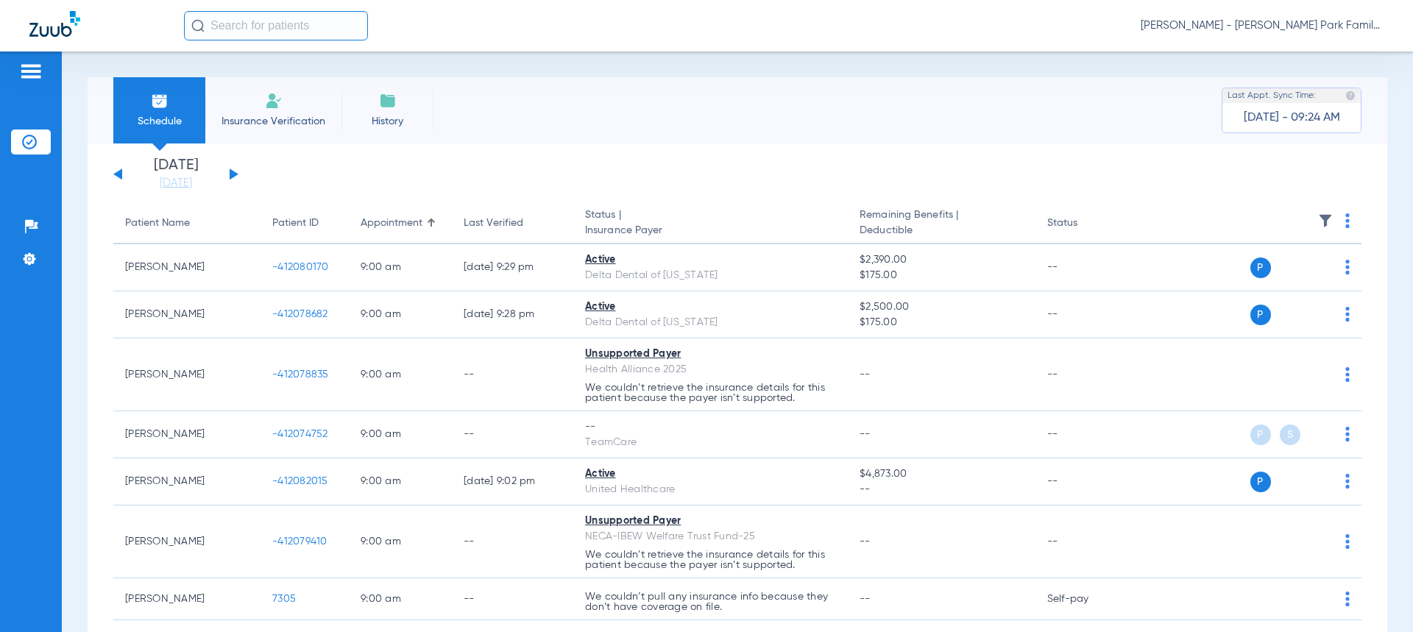
click at [280, 107] on img at bounding box center [274, 101] width 18 height 18
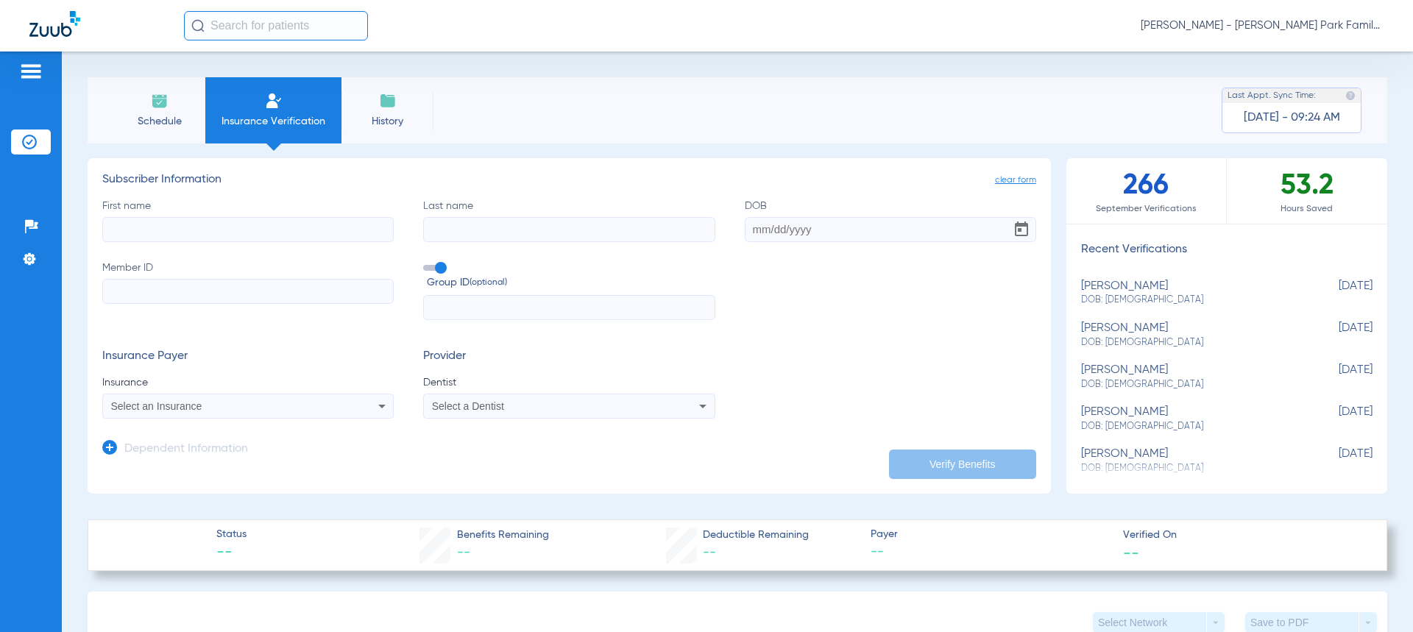
click at [163, 108] on img at bounding box center [160, 101] width 18 height 18
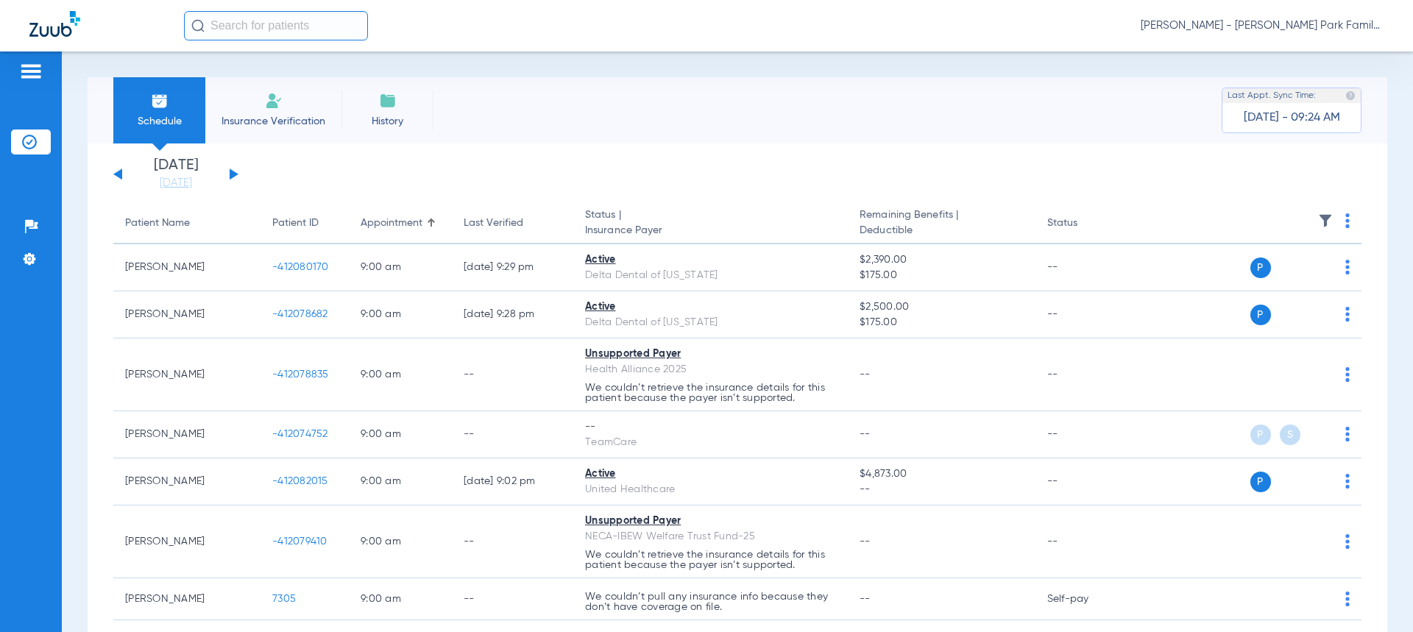
click at [270, 112] on li "Insurance Verification" at bounding box center [273, 110] width 136 height 66
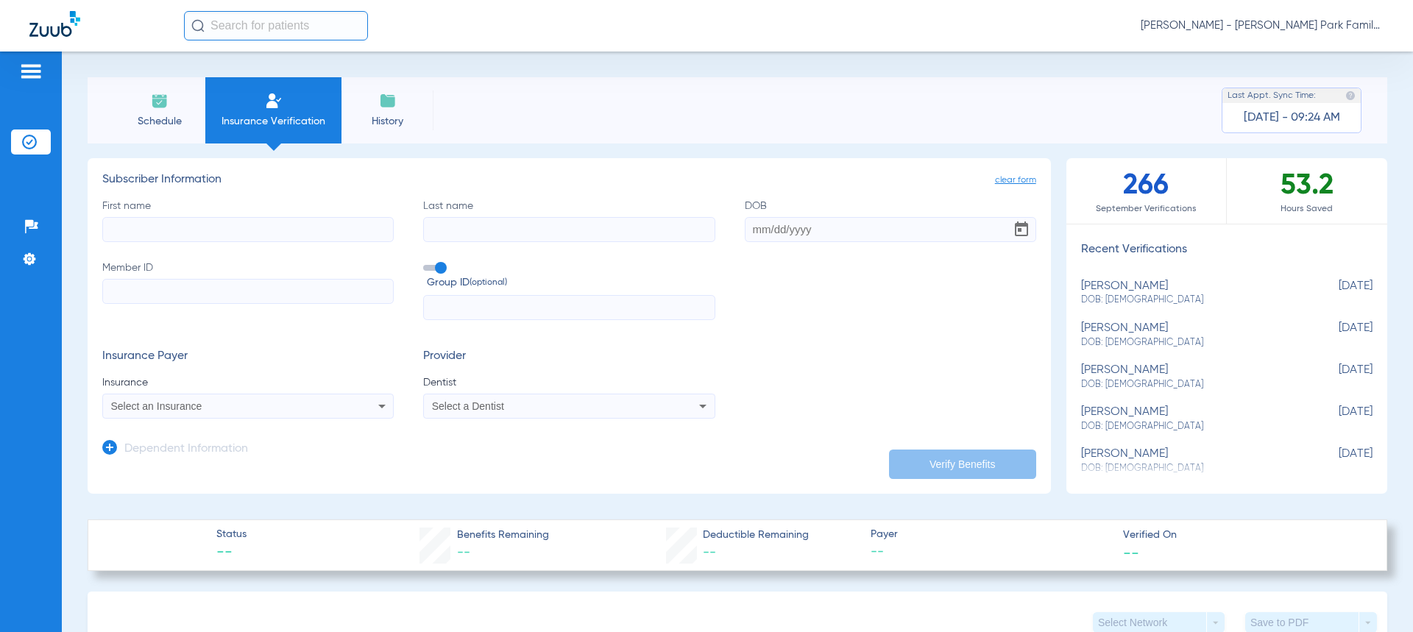
click at [171, 110] on li "Schedule" at bounding box center [159, 110] width 92 height 66
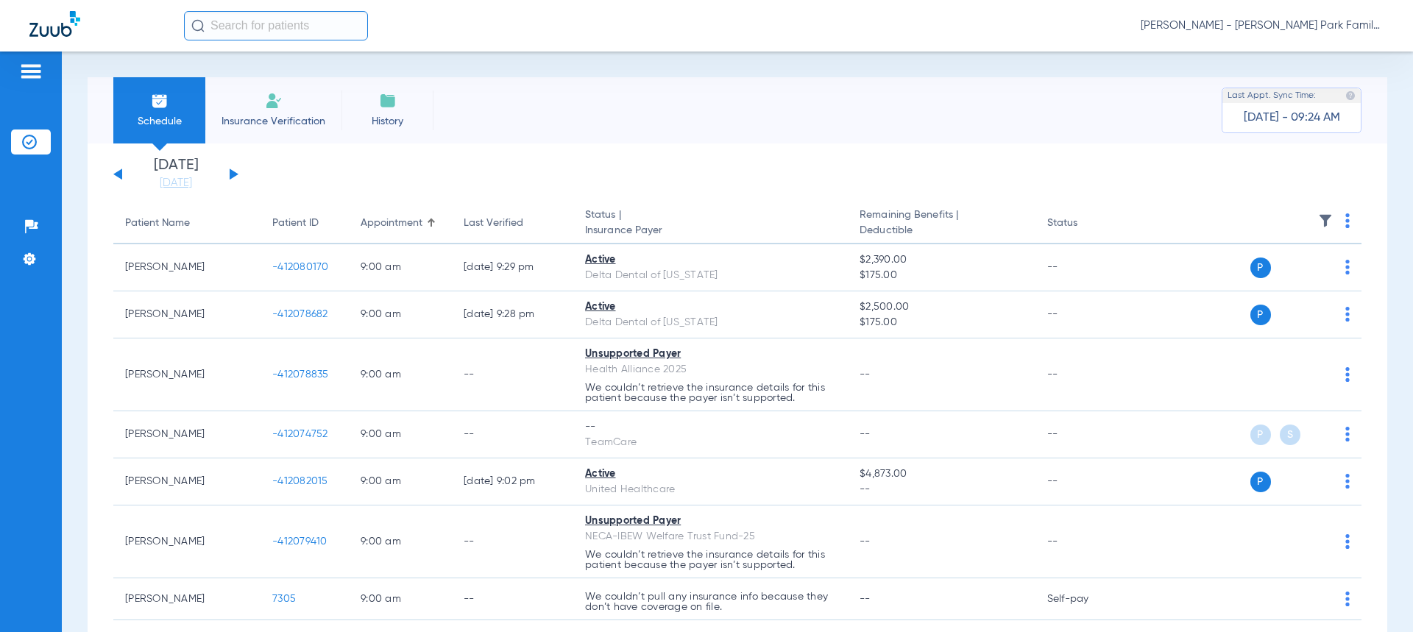
click at [261, 103] on li "Insurance Verification" at bounding box center [273, 110] width 136 height 66
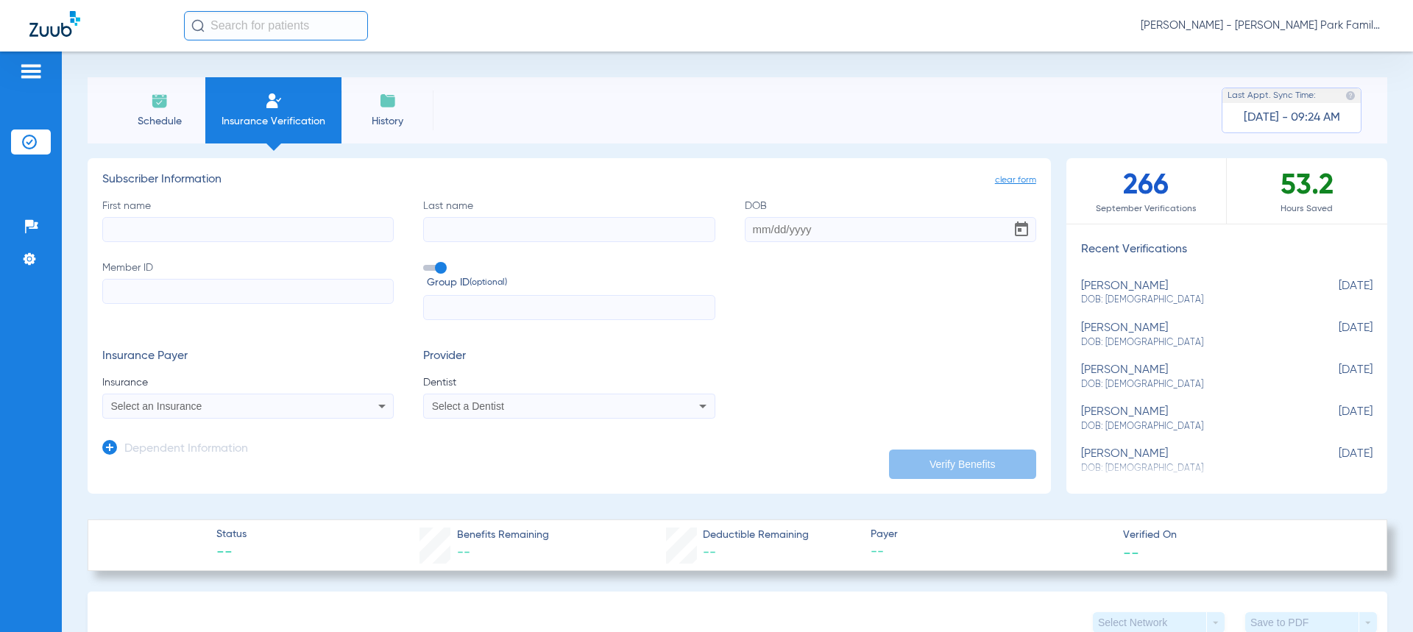
click at [1381, 24] on span "[PERSON_NAME] - [PERSON_NAME] Park Family Dentistry" at bounding box center [1262, 25] width 243 height 15
click at [1272, 21] on div at bounding box center [706, 316] width 1413 height 632
click at [1172, 23] on span "[PERSON_NAME] - [PERSON_NAME] Park Family Dentistry" at bounding box center [1262, 25] width 243 height 15
click at [1172, 23] on div at bounding box center [706, 316] width 1413 height 632
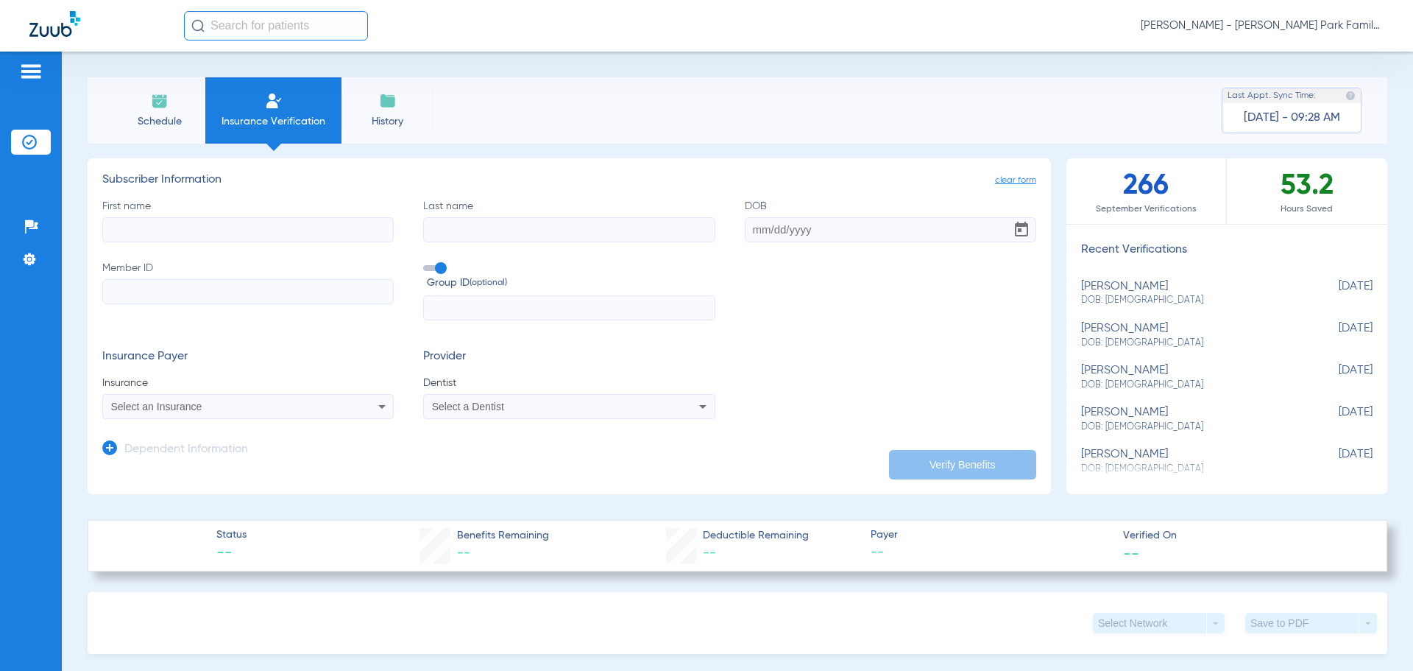
click at [310, 406] on div "Select an Insurance" at bounding box center [221, 406] width 220 height 10
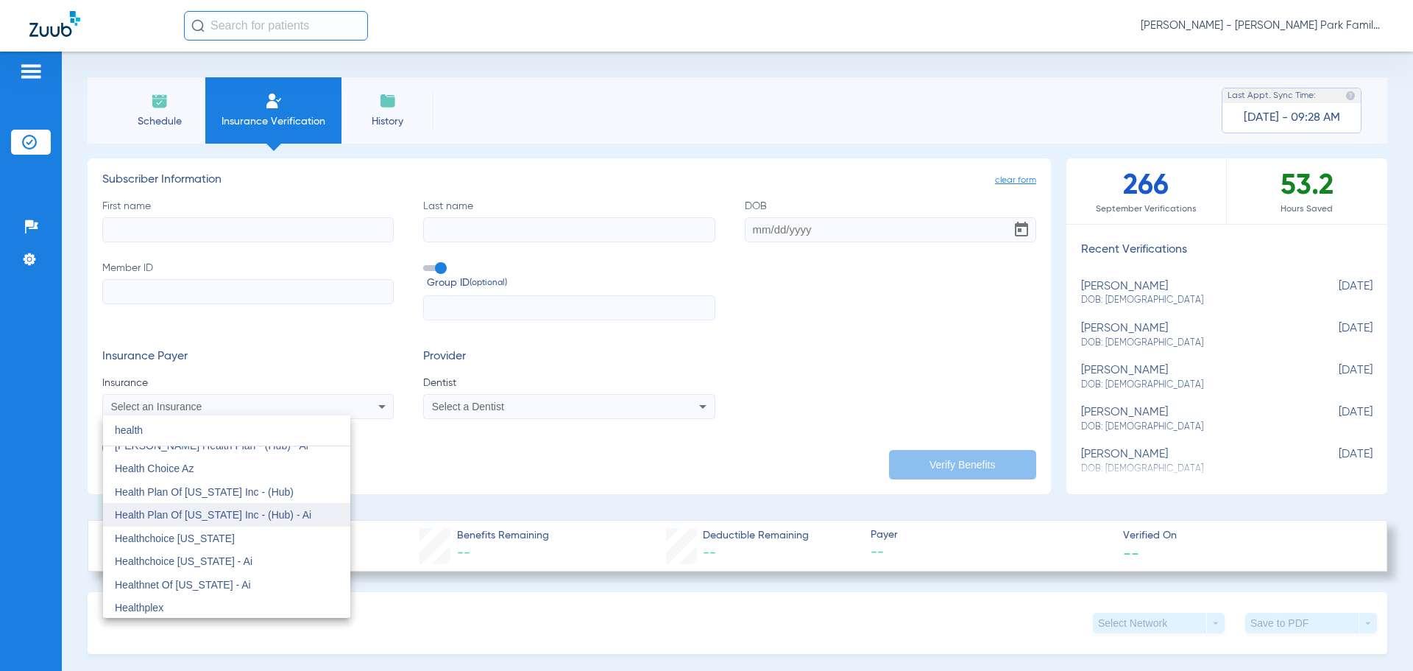
scroll to position [294, 0]
type input "health"
click at [413, 456] on div at bounding box center [706, 335] width 1413 height 671
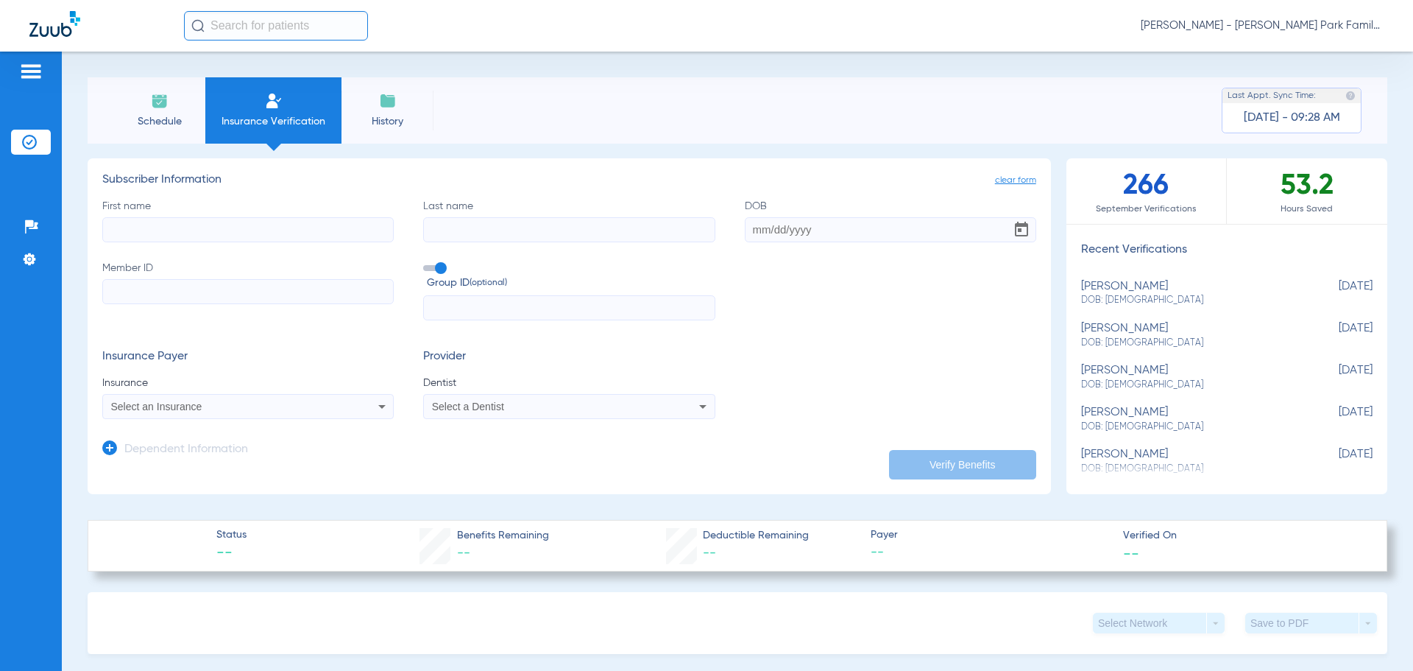
click at [125, 102] on li "Schedule" at bounding box center [159, 110] width 92 height 66
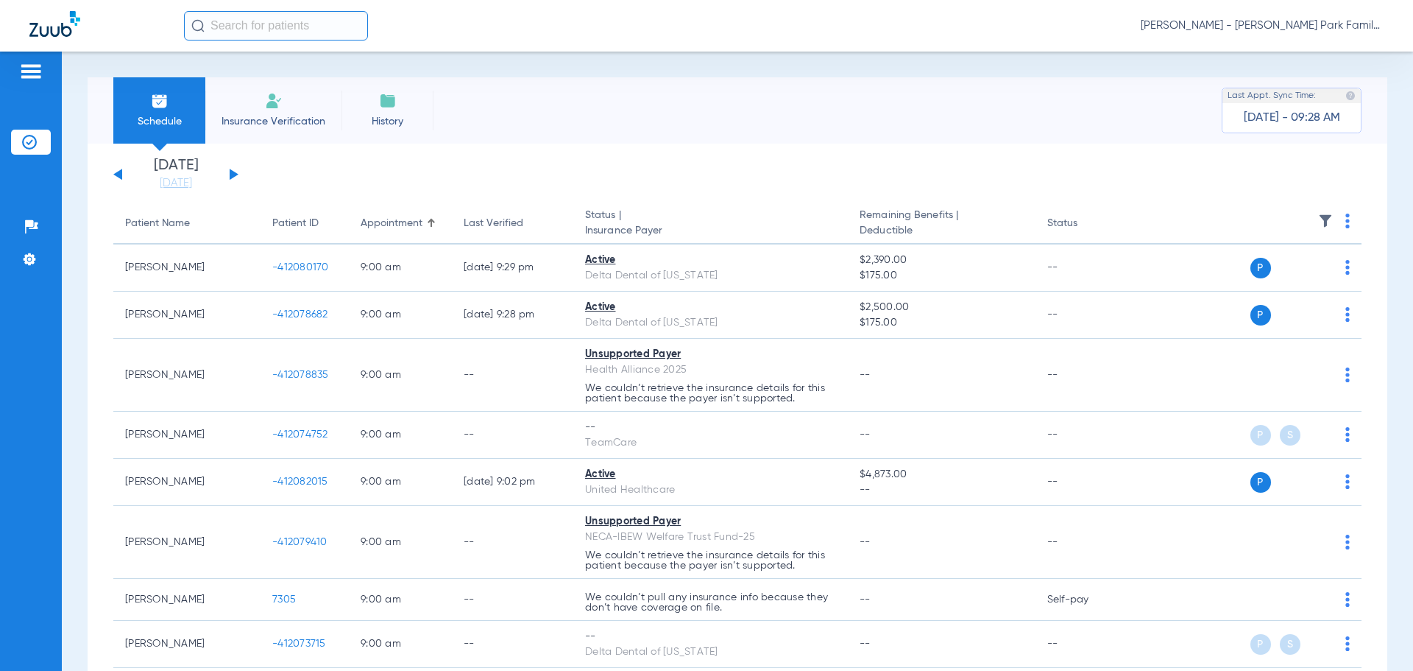
click at [39, 401] on div "Patients Insurance Verification Setup Help Center Settings" at bounding box center [31, 387] width 62 height 671
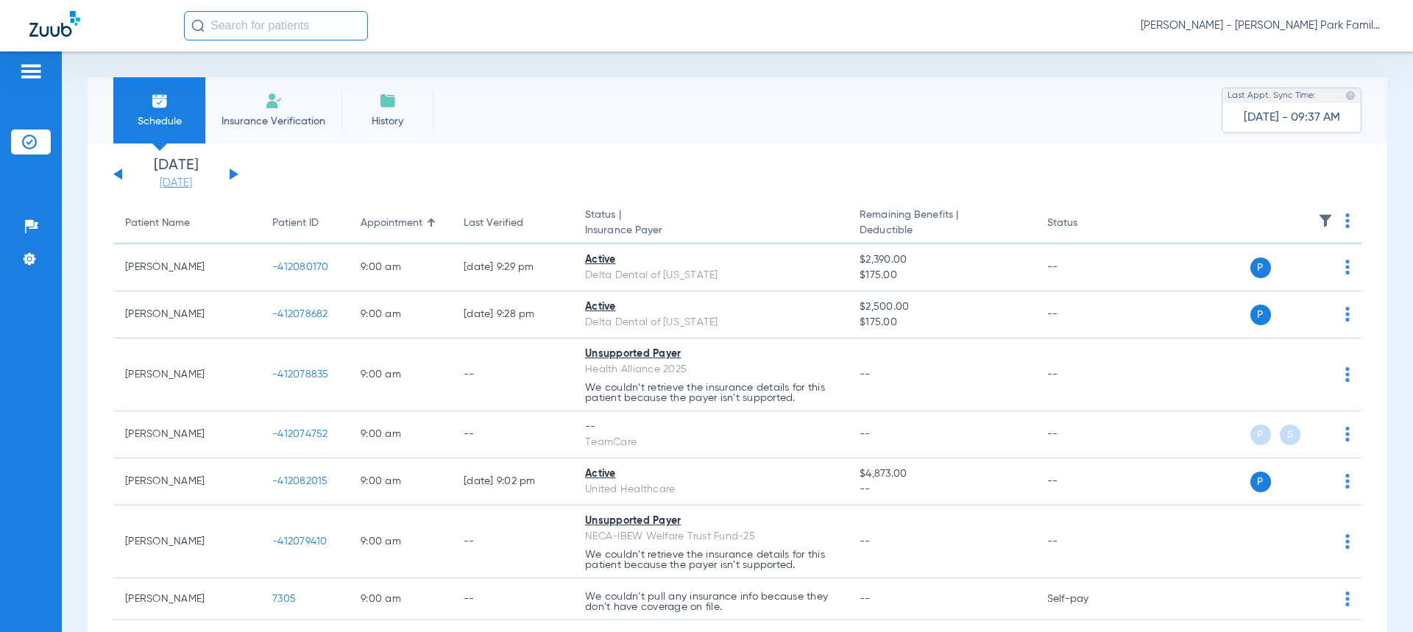
click at [166, 182] on link "[DATE]" at bounding box center [176, 183] width 88 height 15
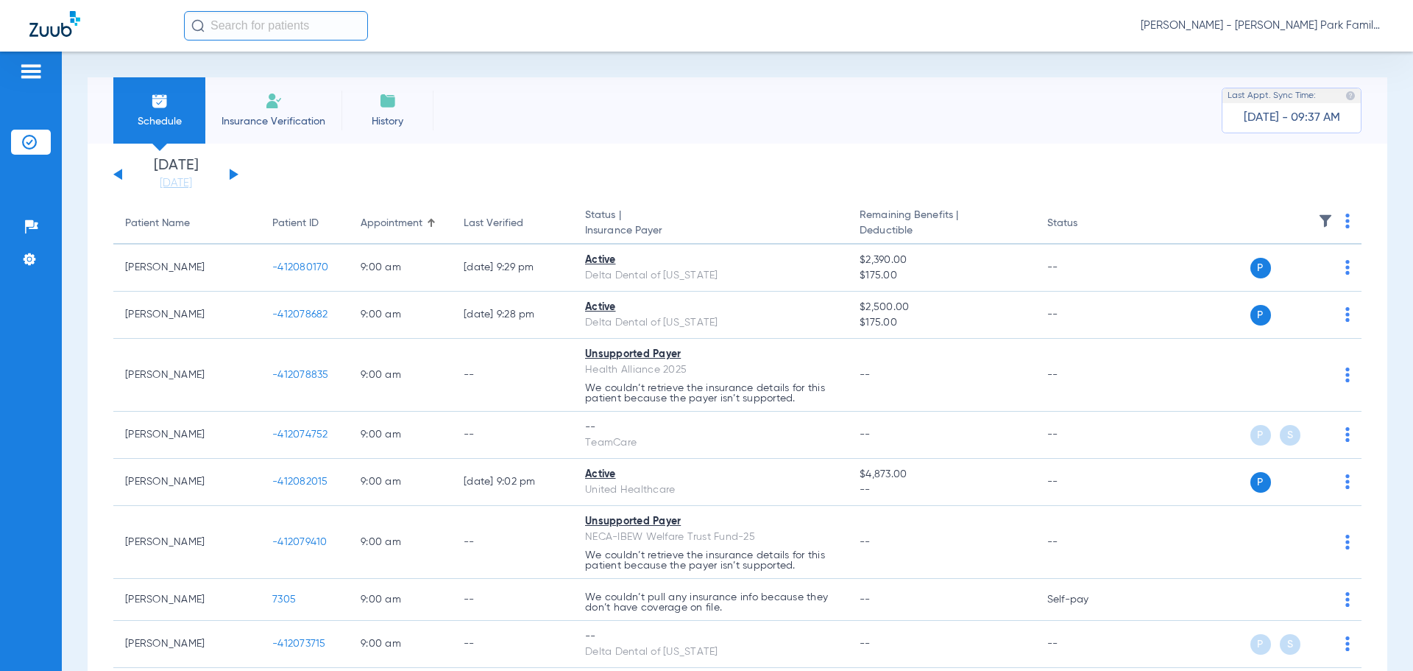
click at [720, 105] on div "Schedule Insurance Verification History Last Appt. Sync Time: [DATE] - 09:37 AM" at bounding box center [738, 110] width 1300 height 66
click at [233, 177] on button at bounding box center [234, 174] width 9 height 11
